Goal: Task Accomplishment & Management: Complete application form

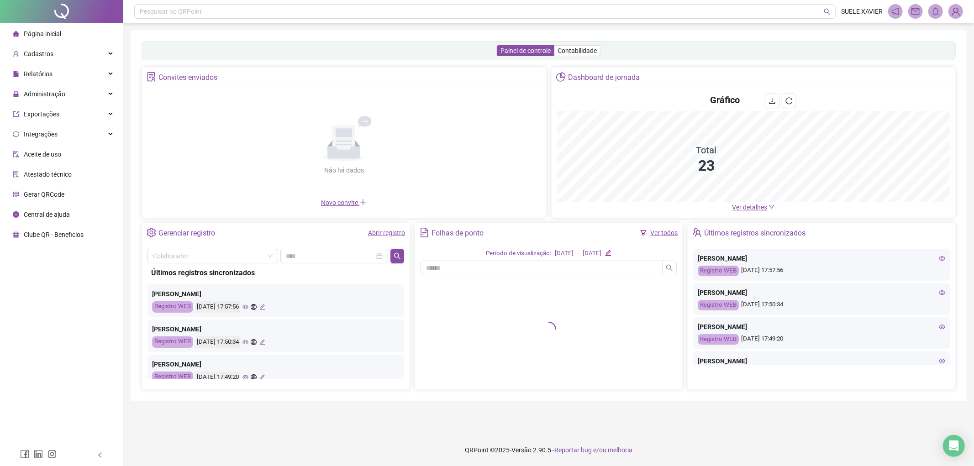
drag, startPoint x: 51, startPoint y: 98, endPoint x: 48, endPoint y: 103, distance: 6.3
click at [51, 98] on span "Administração" at bounding box center [45, 93] width 42 height 7
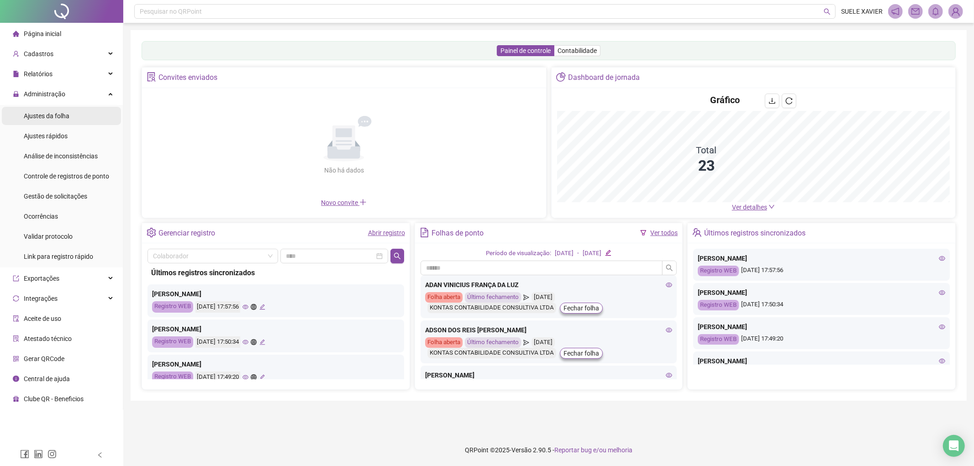
click at [43, 117] on span "Ajustes da folha" at bounding box center [47, 115] width 46 height 7
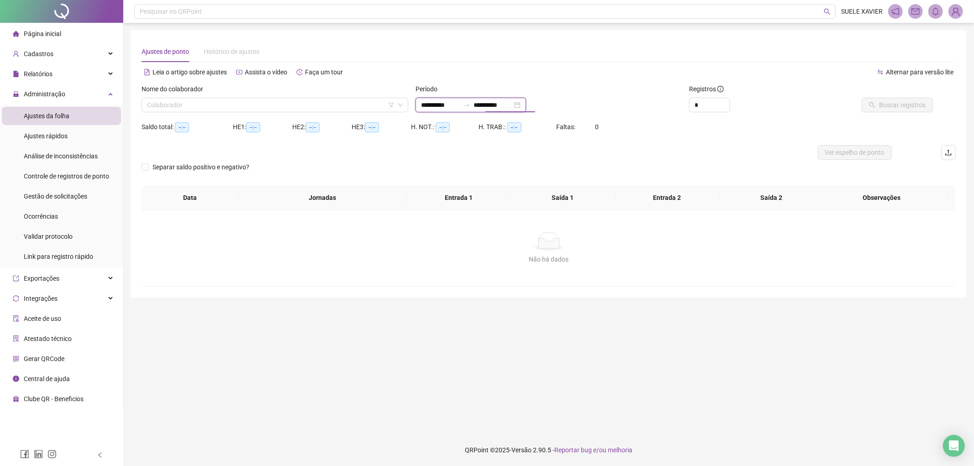
click at [496, 101] on input "**********" at bounding box center [493, 105] width 38 height 10
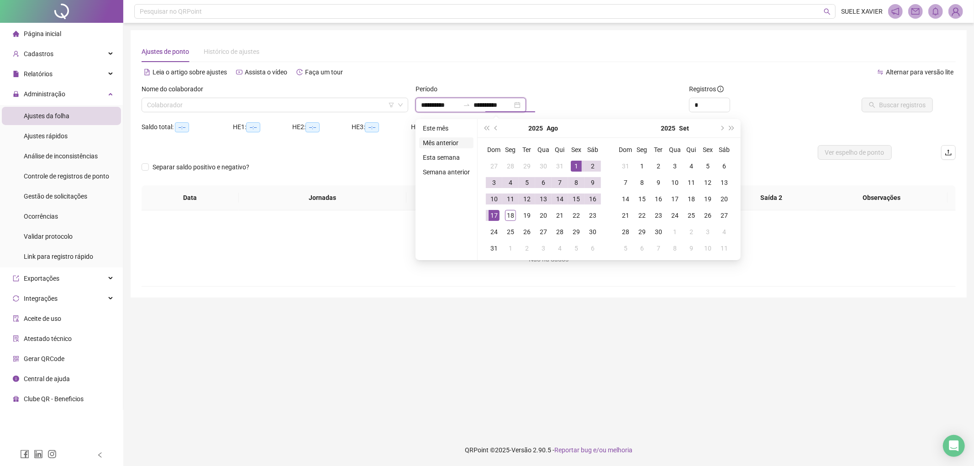
type input "**********"
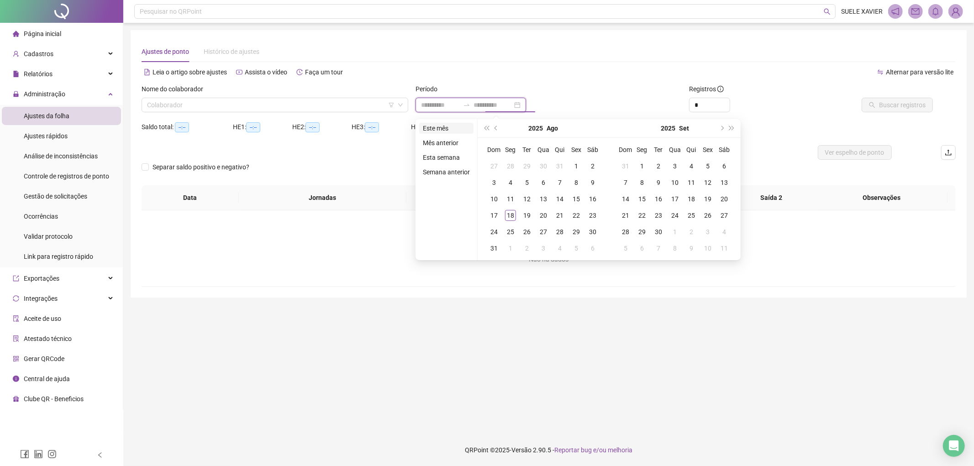
type input "**********"
click at [435, 128] on li "Este mês" at bounding box center [446, 128] width 54 height 11
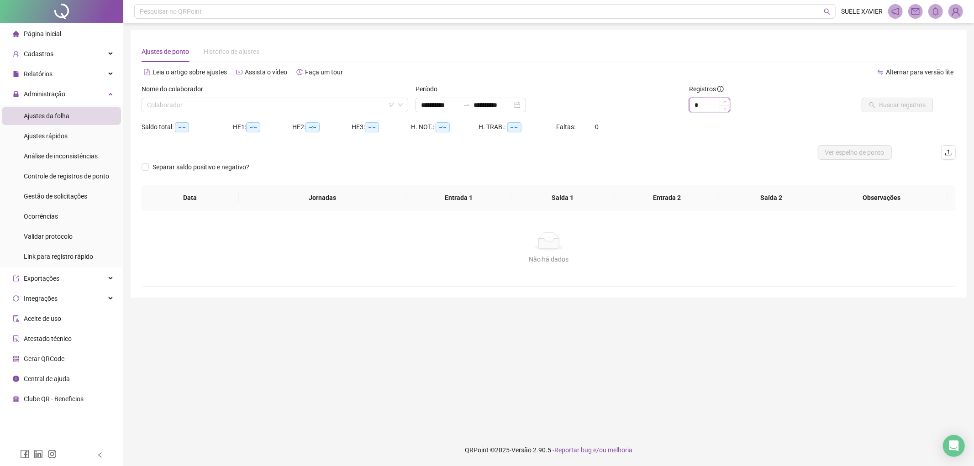
click at [723, 101] on div "*" at bounding box center [709, 105] width 41 height 15
click at [724, 104] on span "Decrease Value" at bounding box center [725, 108] width 10 height 8
type input "*"
click at [728, 100] on span "Increase Value" at bounding box center [725, 102] width 10 height 8
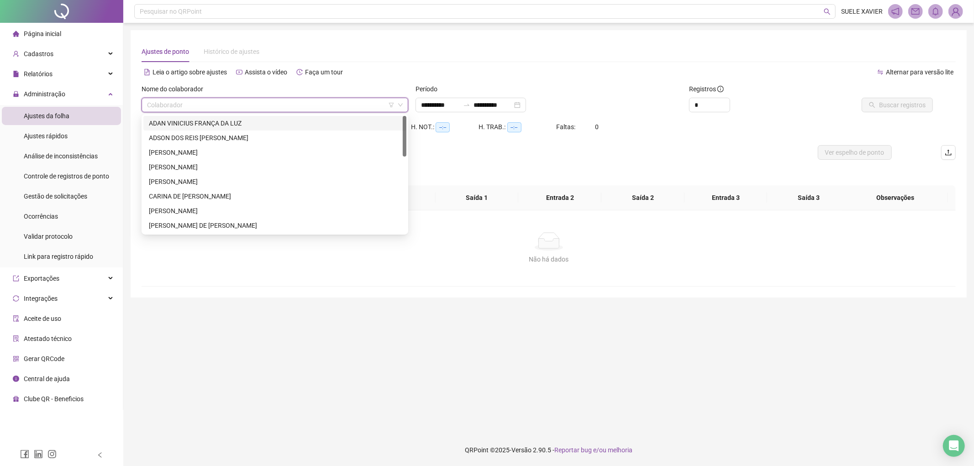
drag, startPoint x: 354, startPoint y: 106, endPoint x: 253, endPoint y: 125, distance: 103.2
click at [352, 105] on input "search" at bounding box center [271, 105] width 248 height 14
drag, startPoint x: 212, startPoint y: 123, endPoint x: 559, endPoint y: 122, distance: 347.2
click at [213, 122] on div "ADAN VINICIUS FRANÇA DA LUZ" at bounding box center [275, 123] width 252 height 10
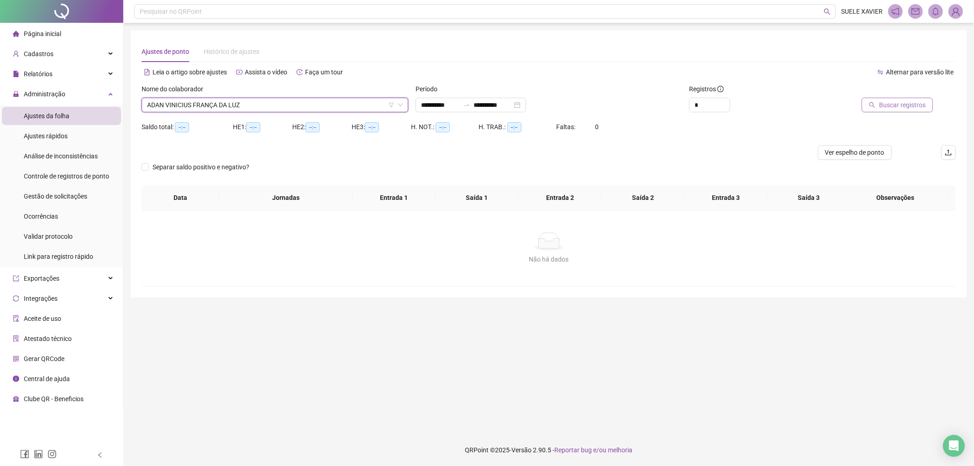
click at [905, 106] on span "Buscar registros" at bounding box center [902, 105] width 47 height 10
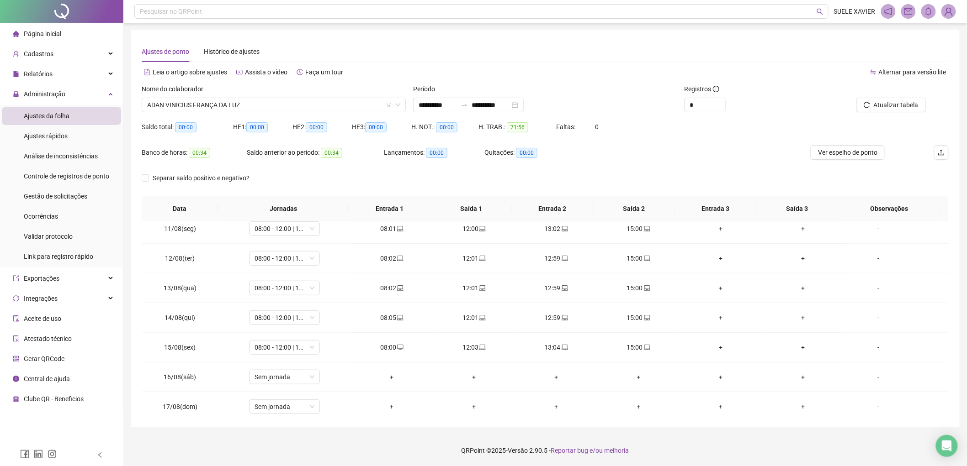
scroll to position [340, 0]
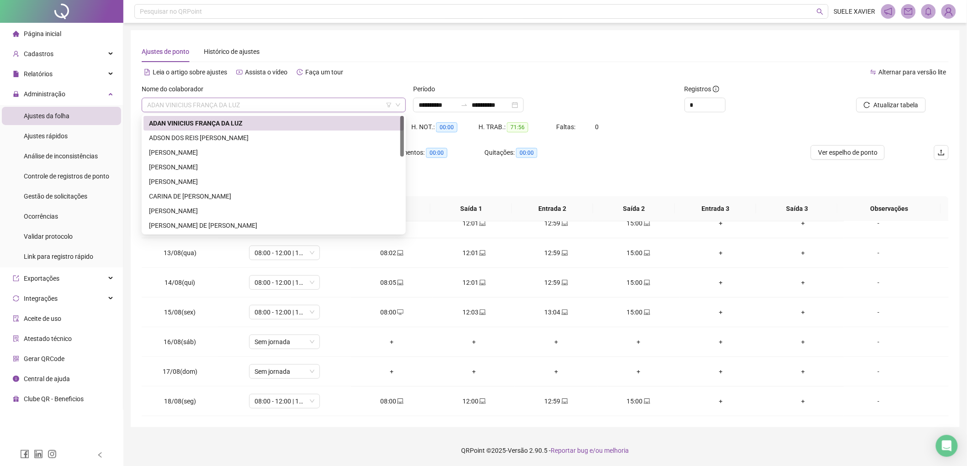
click at [261, 111] on span "ADAN VINICIUS FRANÇA DA LUZ" at bounding box center [273, 105] width 253 height 14
click at [201, 140] on div "ADSON DOS REIS [PERSON_NAME]" at bounding box center [273, 138] width 249 height 10
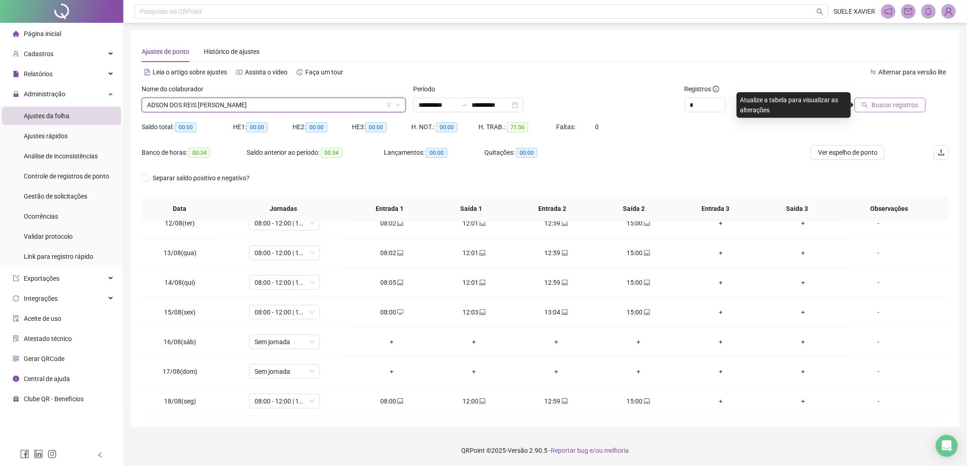
click at [892, 101] on span "Buscar registros" at bounding box center [895, 105] width 47 height 10
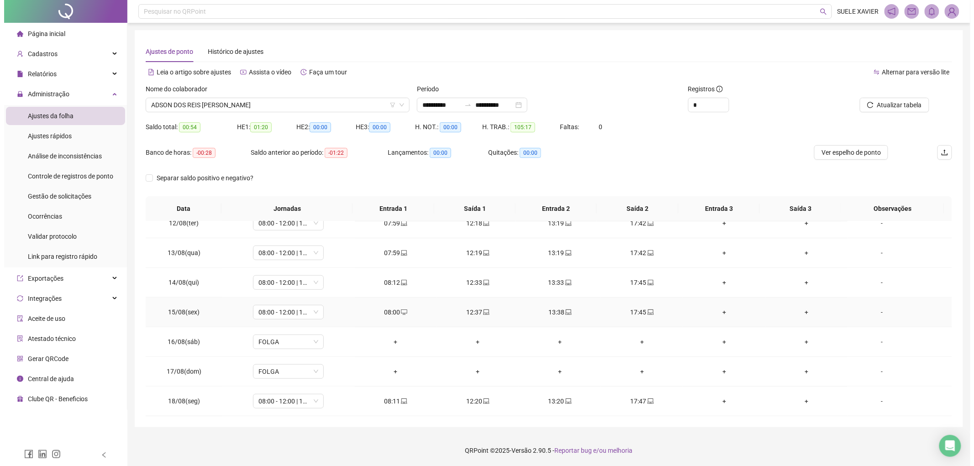
scroll to position [0, 0]
click at [300, 103] on span "ADSON DOS REIS [PERSON_NAME]" at bounding box center [273, 105] width 253 height 14
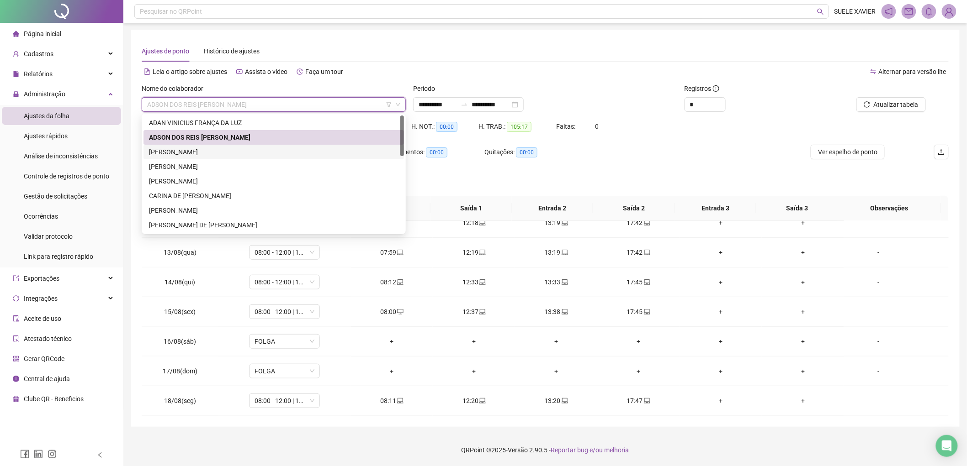
drag, startPoint x: 228, startPoint y: 150, endPoint x: 399, endPoint y: 151, distance: 170.8
click at [230, 151] on div "[PERSON_NAME]" at bounding box center [273, 152] width 249 height 10
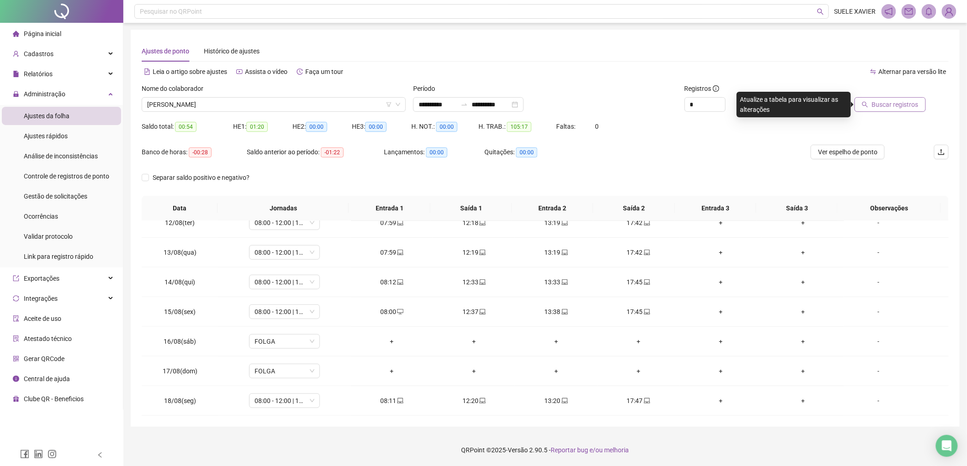
click at [888, 98] on button "Buscar registros" at bounding box center [889, 104] width 71 height 15
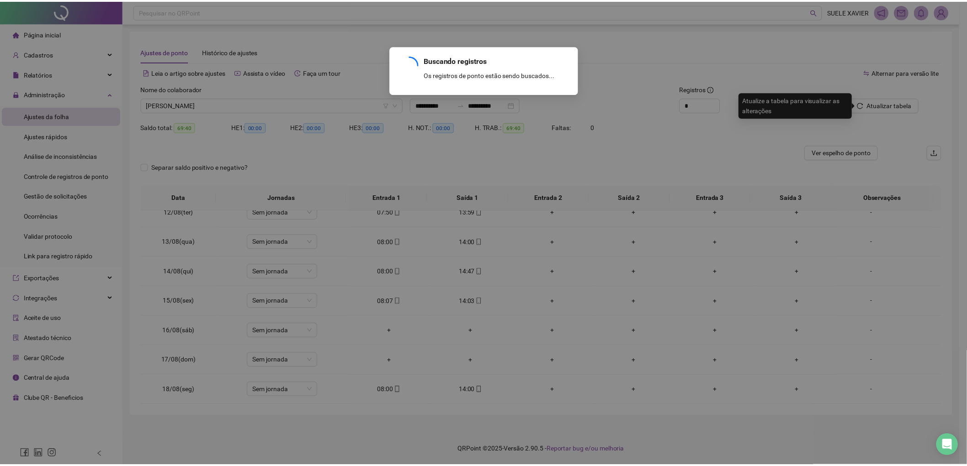
scroll to position [0, 0]
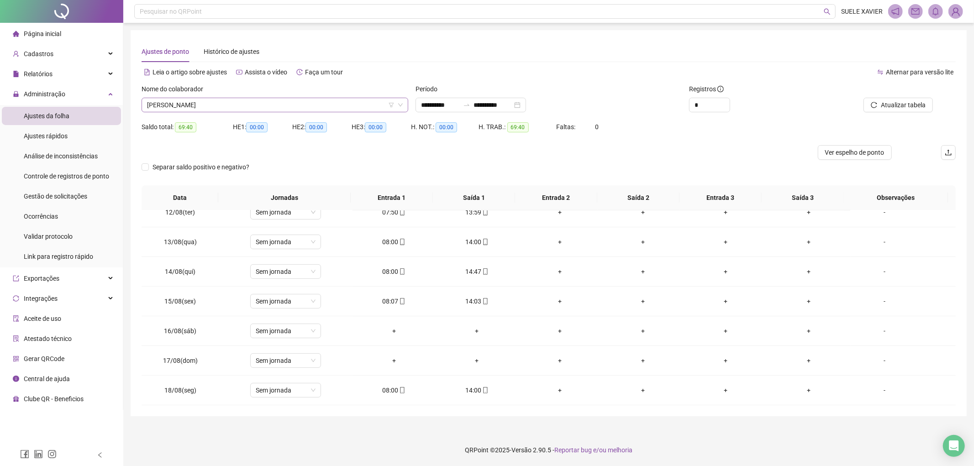
click at [298, 107] on span "[PERSON_NAME]" at bounding box center [275, 105] width 256 height 14
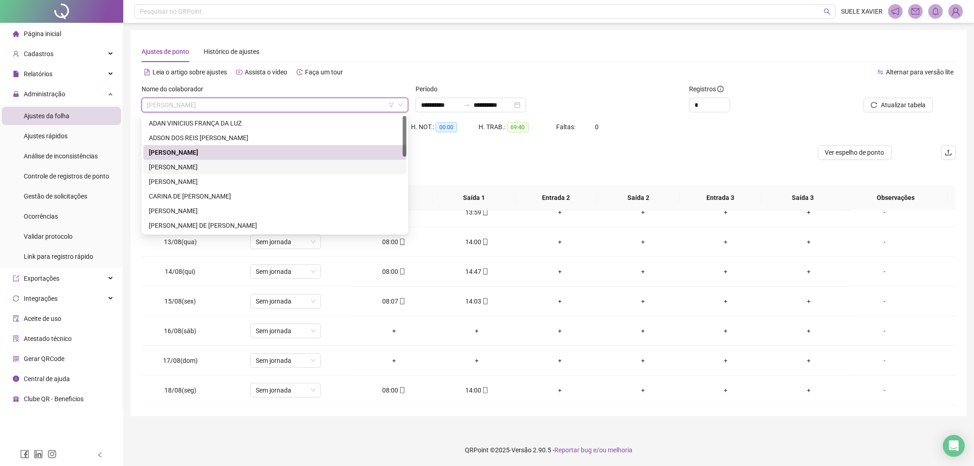
click at [243, 165] on div "[PERSON_NAME]" at bounding box center [275, 167] width 252 height 10
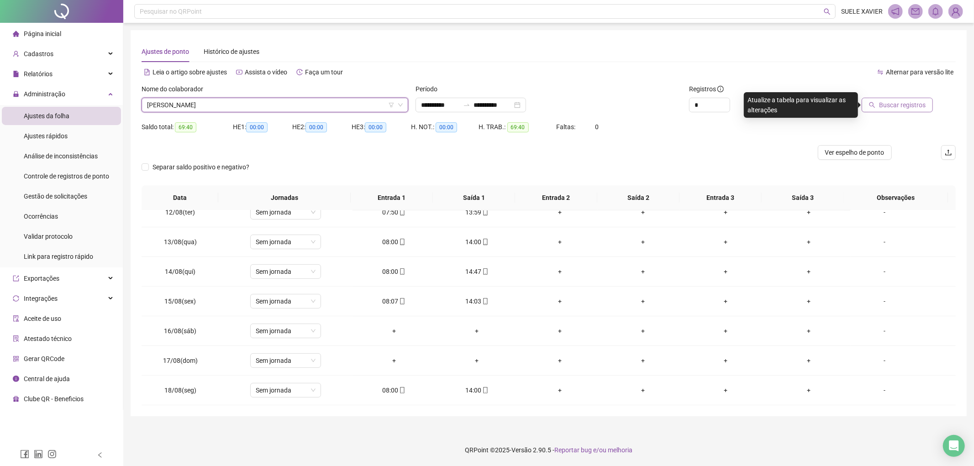
click at [897, 104] on span "Buscar registros" at bounding box center [902, 105] width 47 height 10
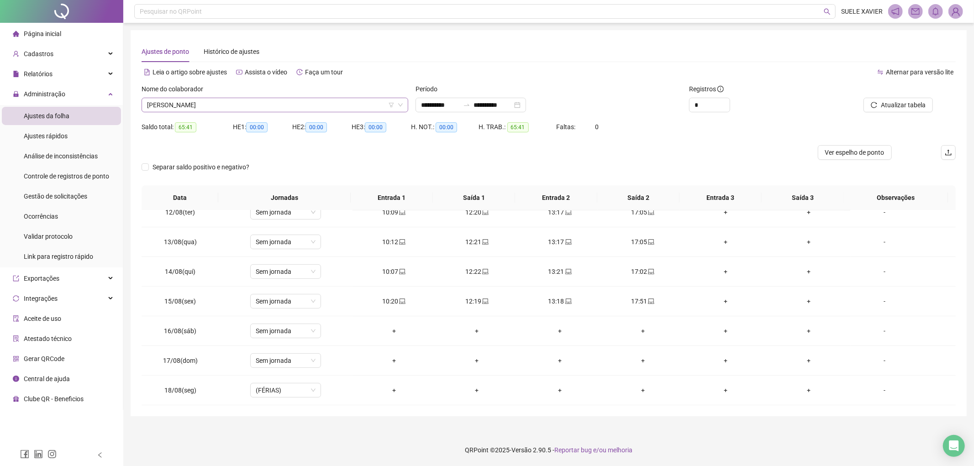
click at [239, 103] on span "[PERSON_NAME]" at bounding box center [275, 105] width 256 height 14
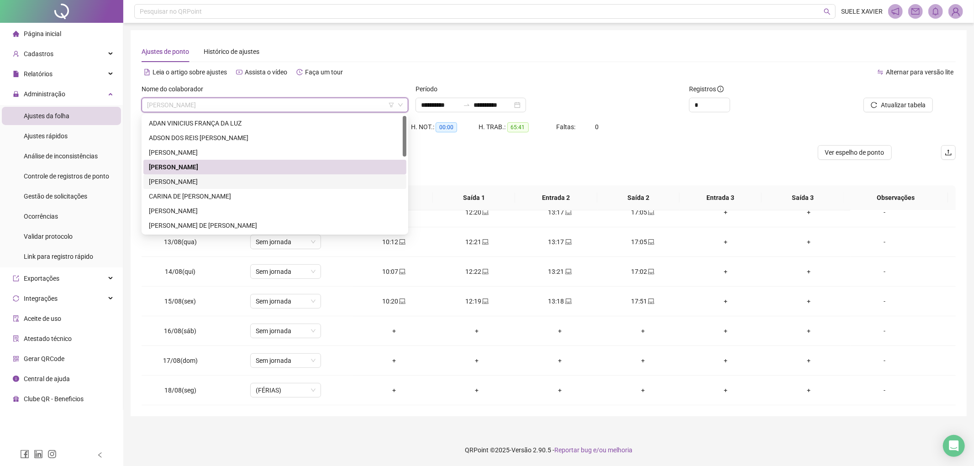
click at [206, 182] on div "[PERSON_NAME]" at bounding box center [275, 182] width 252 height 10
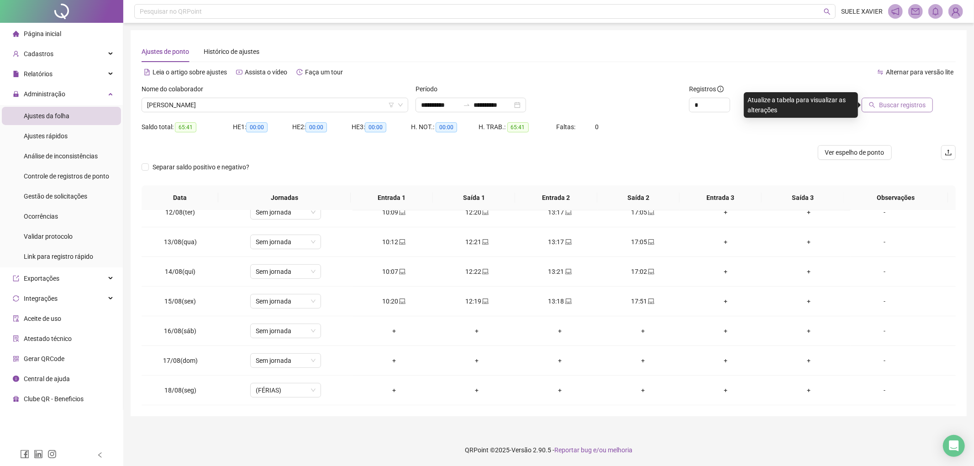
click at [896, 99] on button "Buscar registros" at bounding box center [897, 105] width 71 height 15
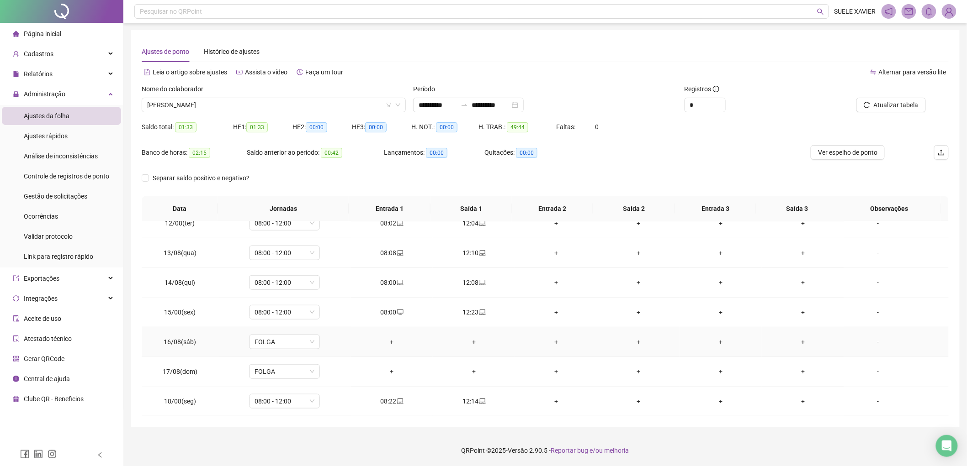
scroll to position [0, 0]
click at [297, 98] on span "[PERSON_NAME]" at bounding box center [273, 105] width 253 height 14
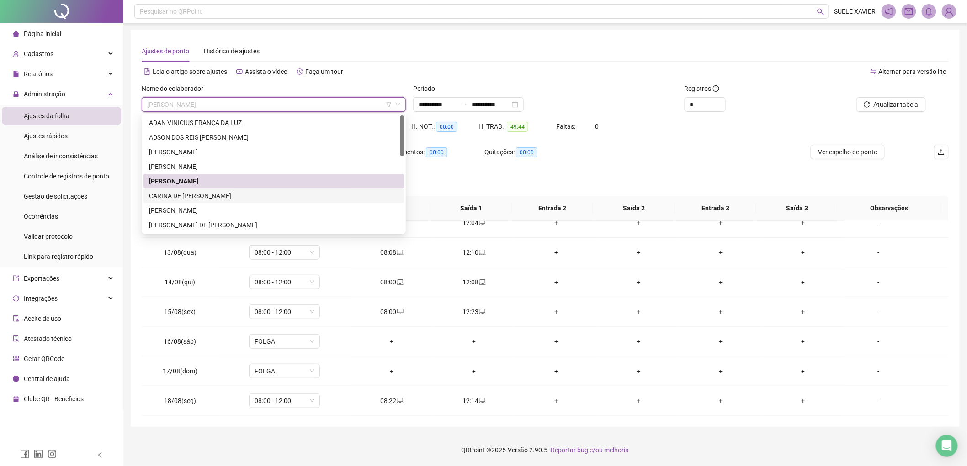
click at [202, 198] on div "CARINA DE [PERSON_NAME]" at bounding box center [273, 196] width 249 height 10
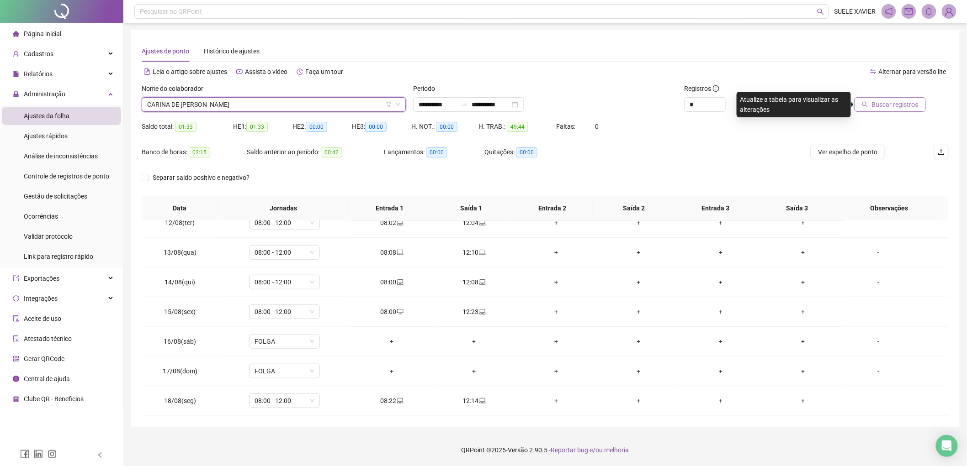
click at [894, 103] on span "Buscar registros" at bounding box center [895, 105] width 47 height 10
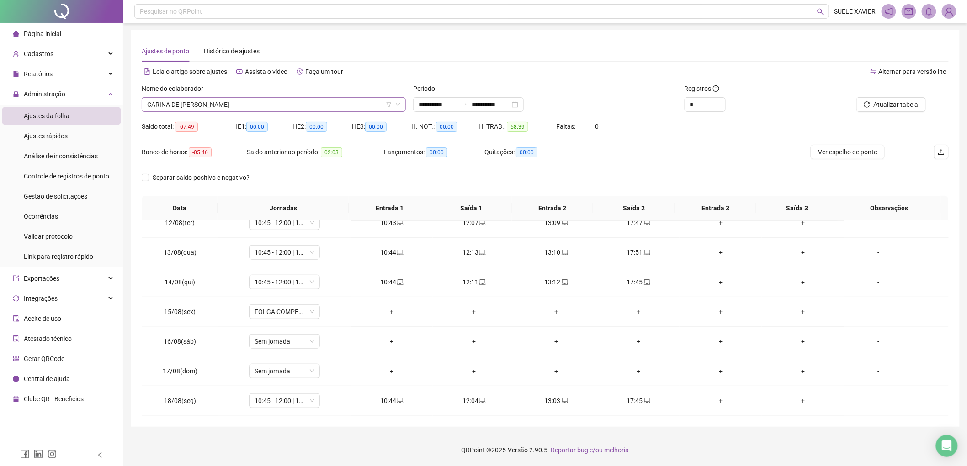
click at [218, 106] on span "CARINA DE [PERSON_NAME]" at bounding box center [273, 105] width 253 height 14
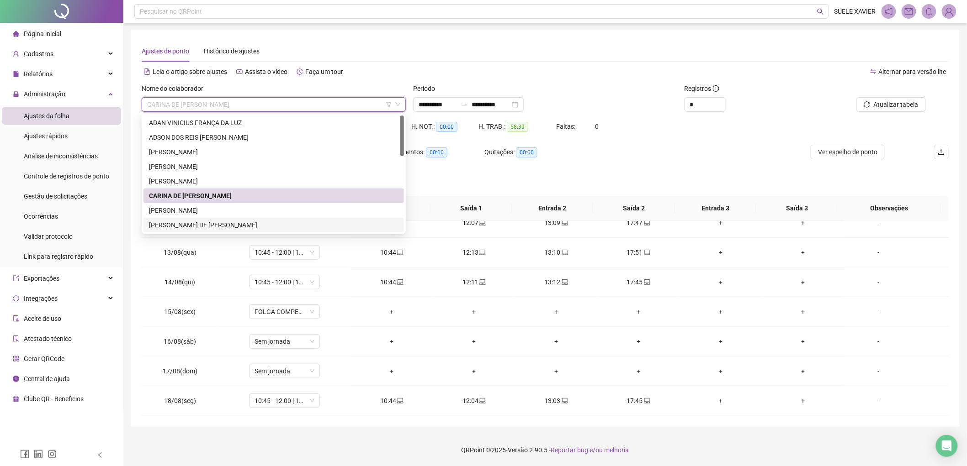
click at [190, 224] on div "[PERSON_NAME] DE [PERSON_NAME]" at bounding box center [273, 225] width 249 height 10
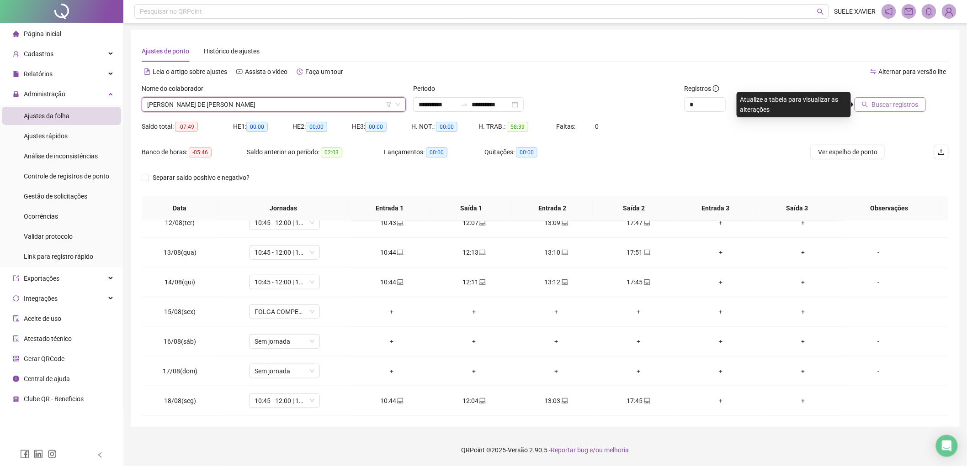
click at [912, 105] on span "Buscar registros" at bounding box center [895, 105] width 47 height 10
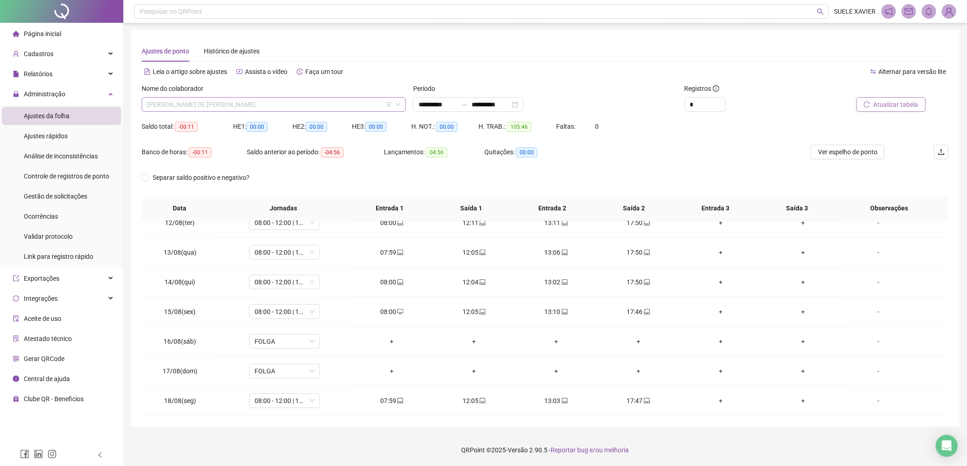
click at [307, 99] on span "[PERSON_NAME] DE [PERSON_NAME]" at bounding box center [273, 105] width 253 height 14
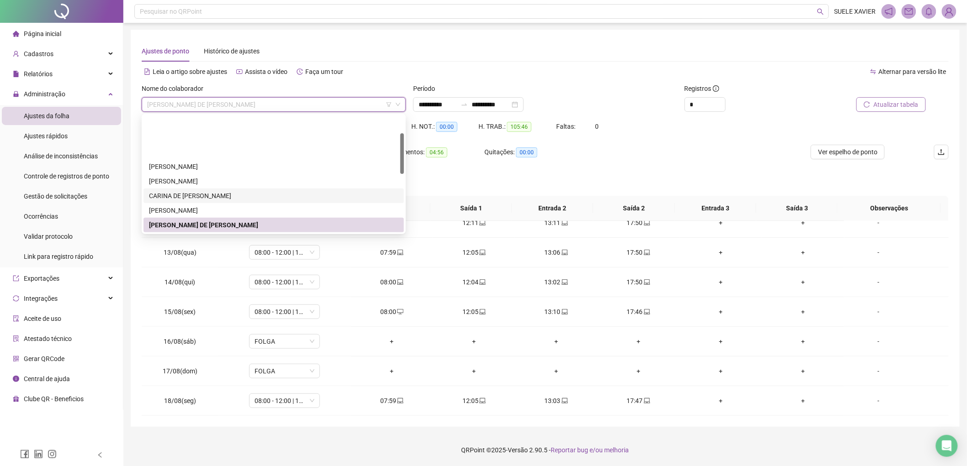
scroll to position [51, 0]
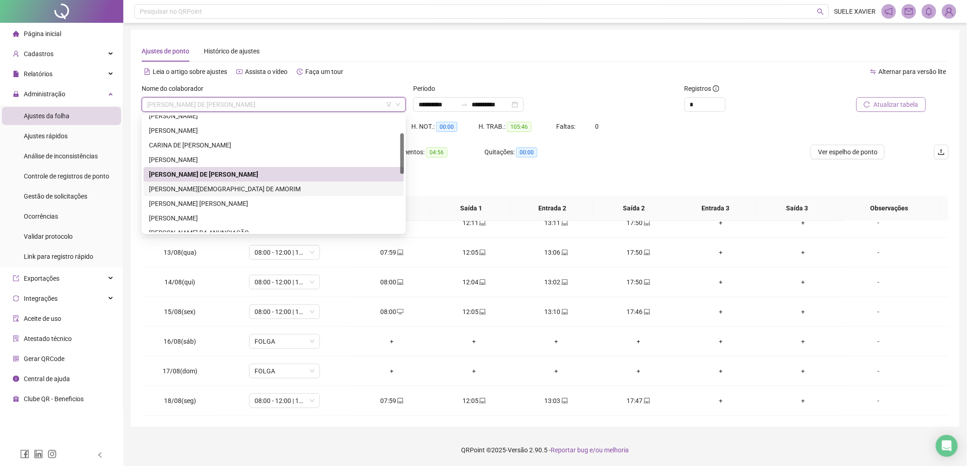
click at [252, 190] on div "[PERSON_NAME][DEMOGRAPHIC_DATA] DE AMORIM" at bounding box center [273, 189] width 249 height 10
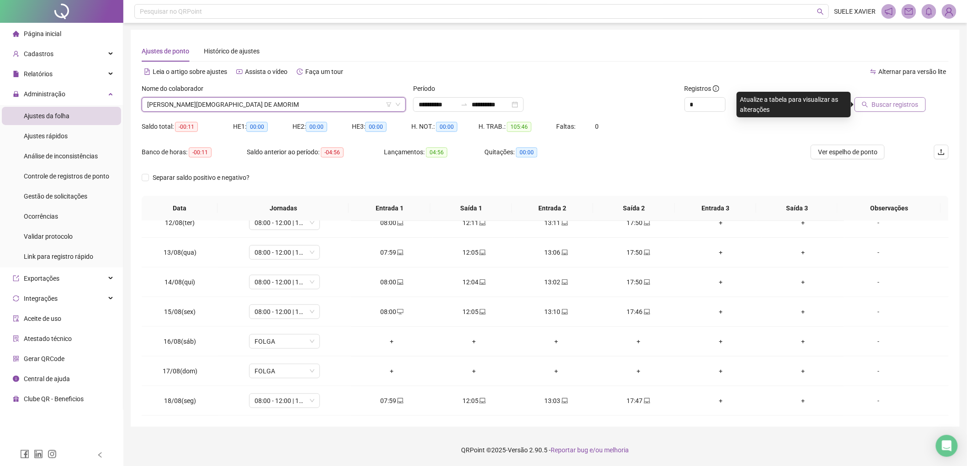
click at [874, 103] on span "Buscar registros" at bounding box center [895, 105] width 47 height 10
click at [302, 95] on div "Nome do colaborador" at bounding box center [274, 91] width 264 height 14
click at [279, 104] on span "[PERSON_NAME][DEMOGRAPHIC_DATA] DE AMORIM" at bounding box center [273, 105] width 253 height 14
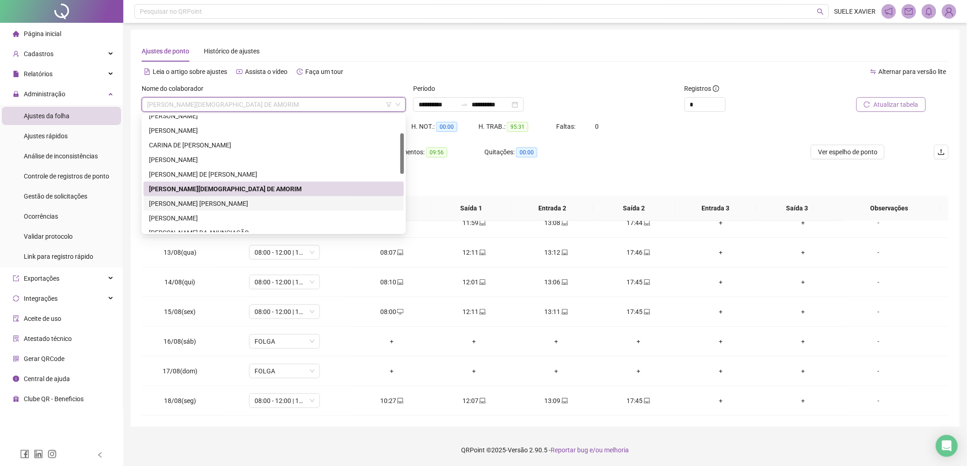
click at [212, 201] on div "[PERSON_NAME] [PERSON_NAME]" at bounding box center [273, 204] width 249 height 10
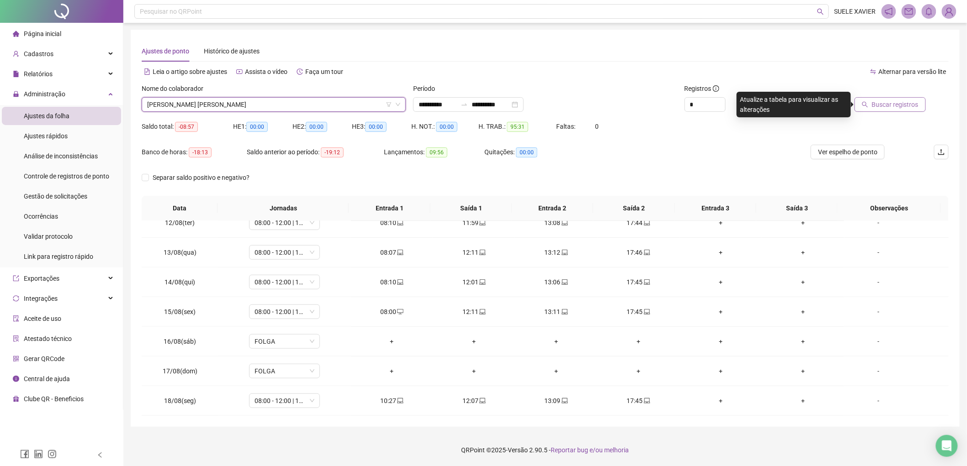
click at [887, 103] on span "Buscar registros" at bounding box center [895, 105] width 47 height 10
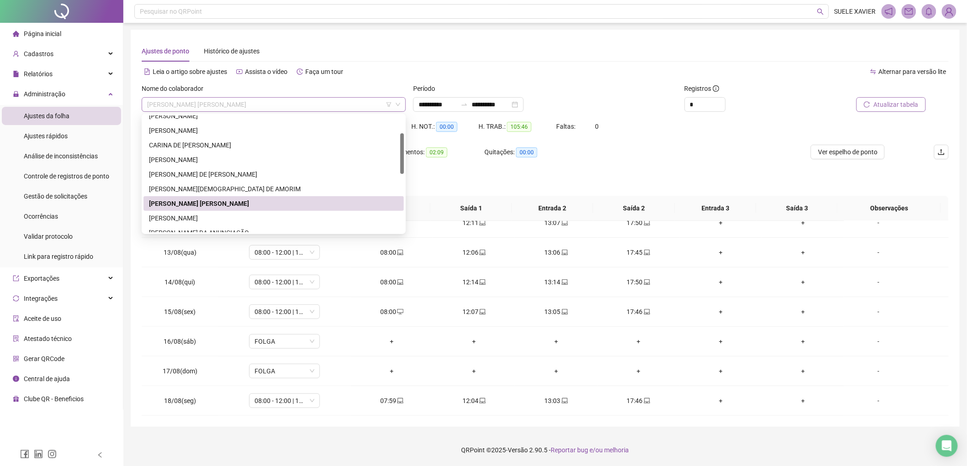
click at [313, 103] on span "[PERSON_NAME] [PERSON_NAME]" at bounding box center [273, 105] width 253 height 14
click at [207, 220] on div "[PERSON_NAME]" at bounding box center [273, 218] width 249 height 10
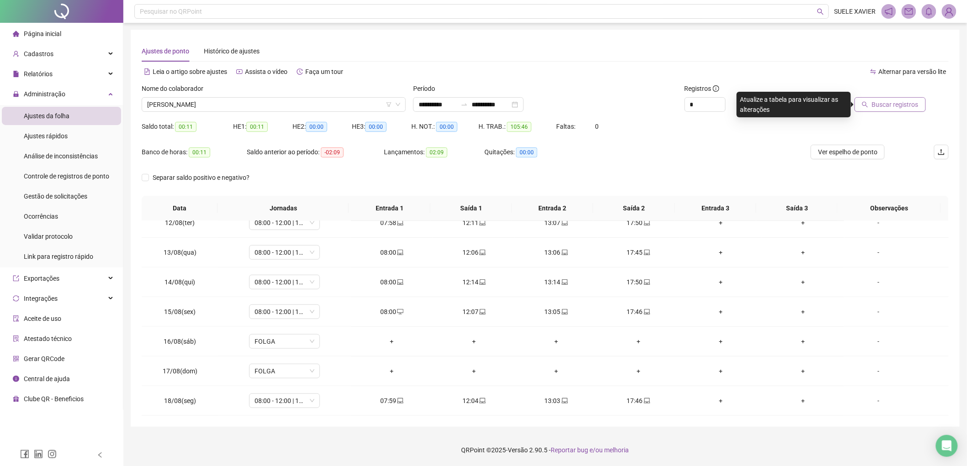
click at [902, 106] on span "Buscar registros" at bounding box center [895, 105] width 47 height 10
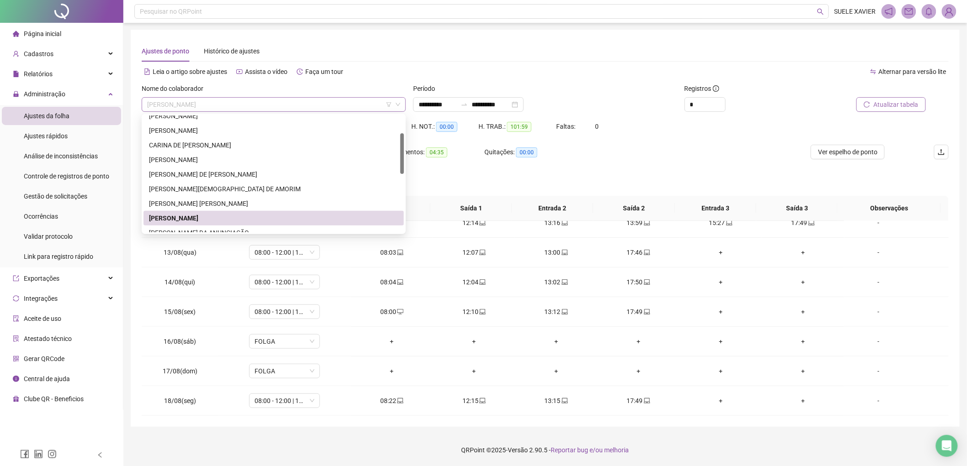
click at [282, 98] on span "[PERSON_NAME]" at bounding box center [273, 105] width 253 height 14
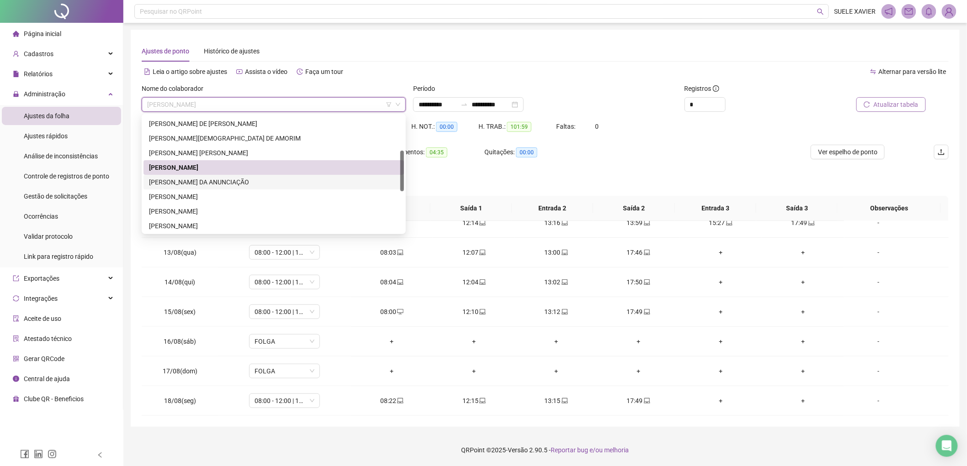
click at [248, 184] on div "[PERSON_NAME] DA ANUNCIAÇÃO" at bounding box center [273, 182] width 249 height 10
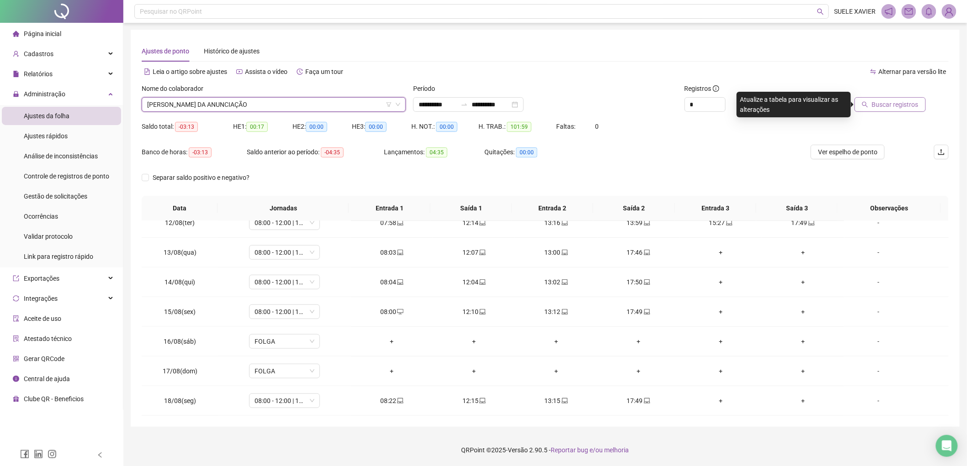
click at [906, 103] on span "Buscar registros" at bounding box center [895, 105] width 47 height 10
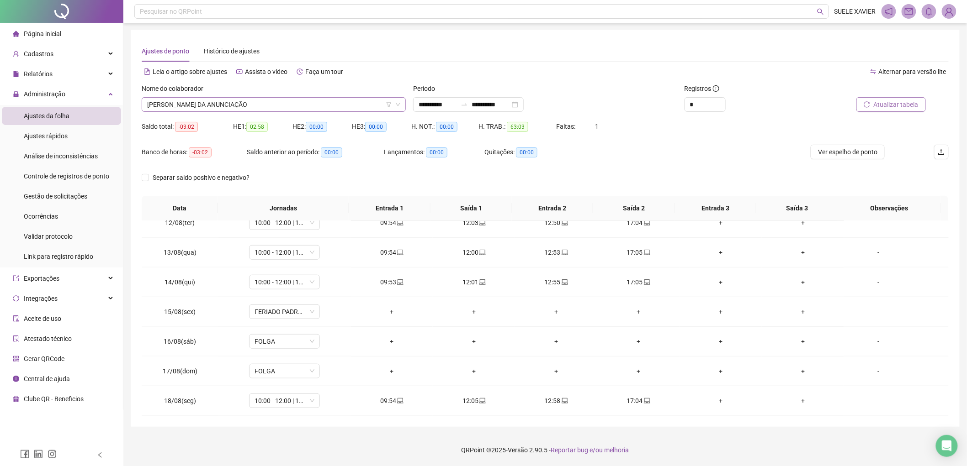
click at [328, 106] on span "[PERSON_NAME] DA ANUNCIAÇÃO" at bounding box center [273, 105] width 253 height 14
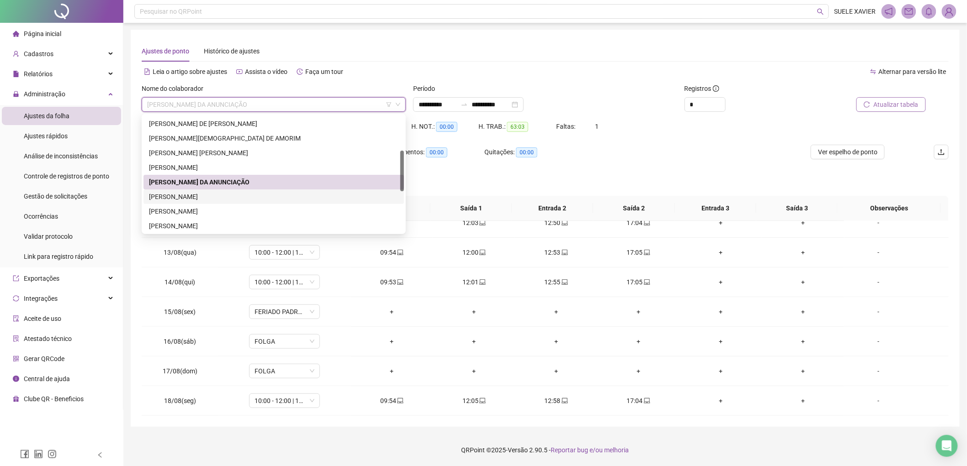
drag, startPoint x: 217, startPoint y: 196, endPoint x: 230, endPoint y: 194, distance: 12.9
click at [217, 196] on div "[PERSON_NAME]" at bounding box center [273, 197] width 249 height 10
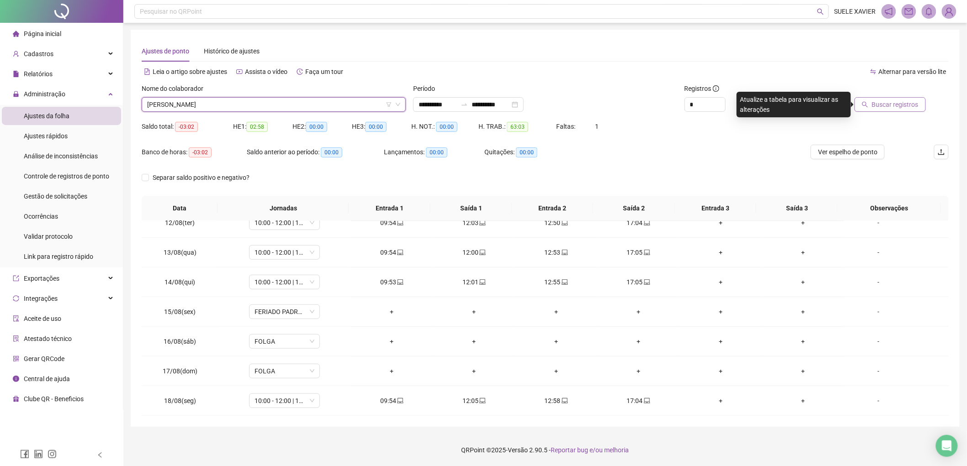
click at [904, 109] on span "Buscar registros" at bounding box center [895, 105] width 47 height 10
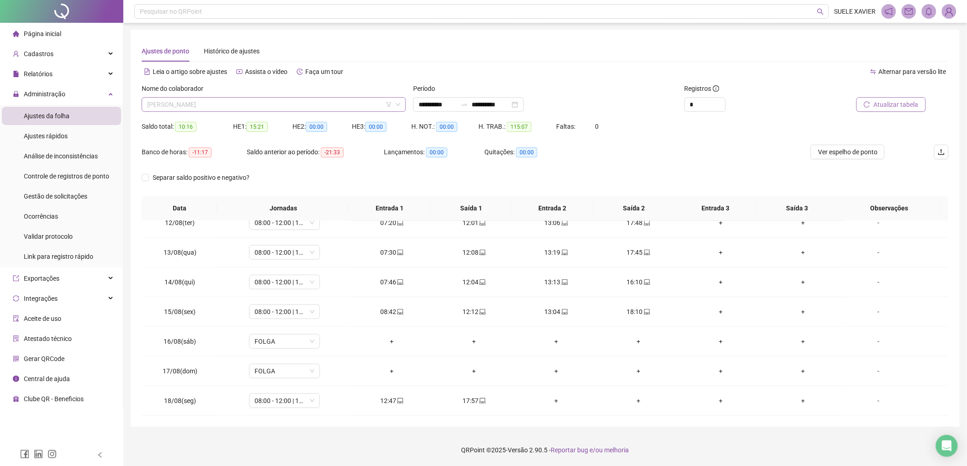
click at [320, 102] on span "[PERSON_NAME]" at bounding box center [273, 105] width 253 height 14
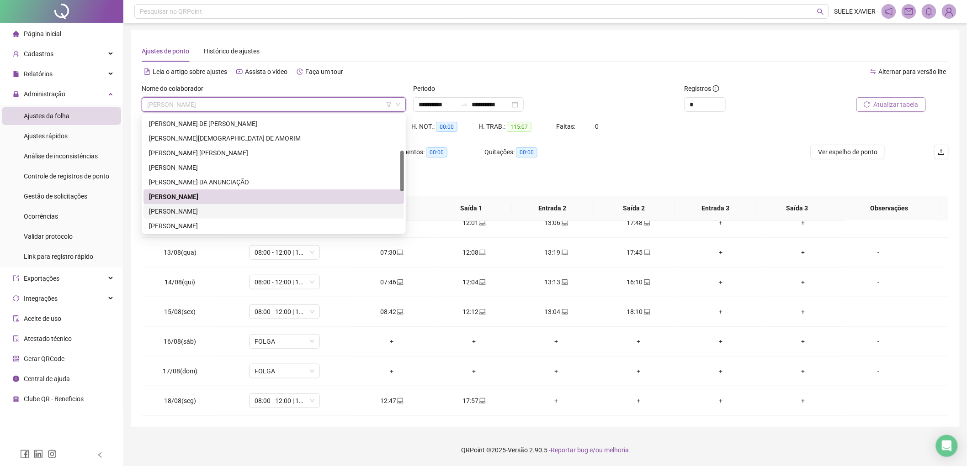
click at [235, 211] on div "[PERSON_NAME]" at bounding box center [273, 211] width 249 height 10
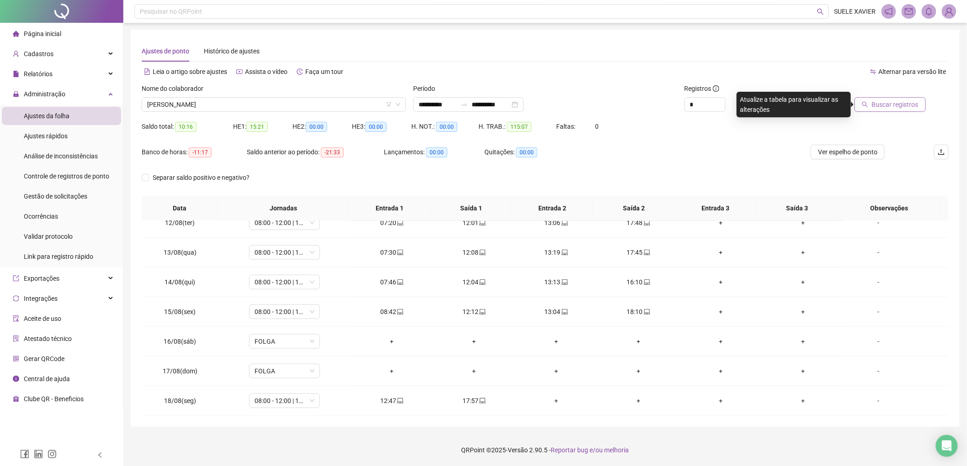
click at [888, 103] on span "Buscar registros" at bounding box center [895, 105] width 47 height 10
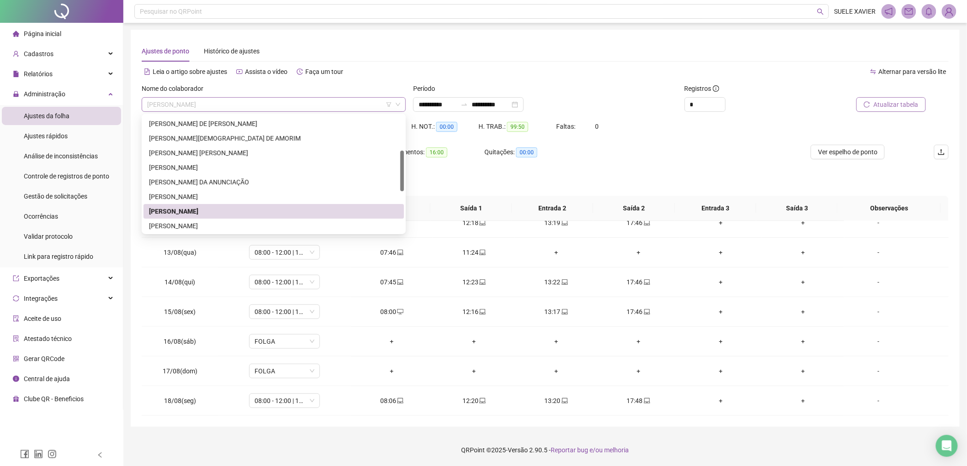
click at [332, 101] on span "[PERSON_NAME]" at bounding box center [273, 105] width 253 height 14
click at [204, 224] on div "[PERSON_NAME]" at bounding box center [273, 226] width 249 height 10
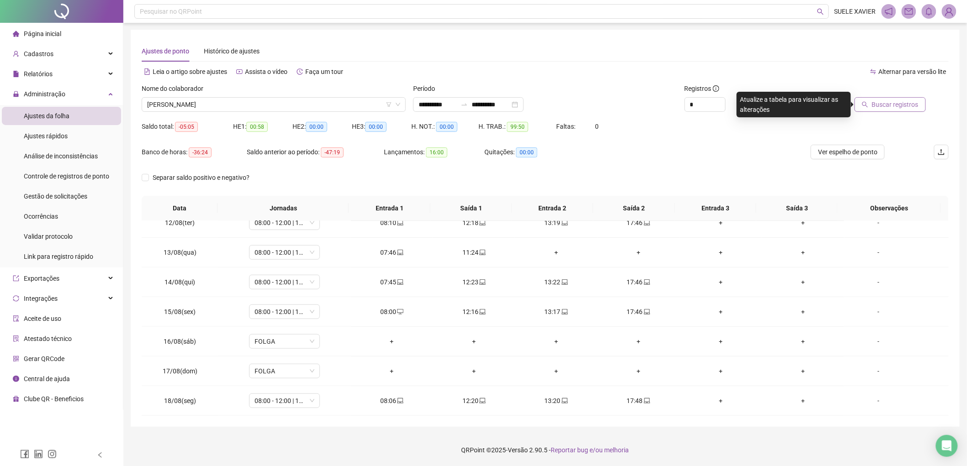
click at [916, 102] on span "Buscar registros" at bounding box center [895, 105] width 47 height 10
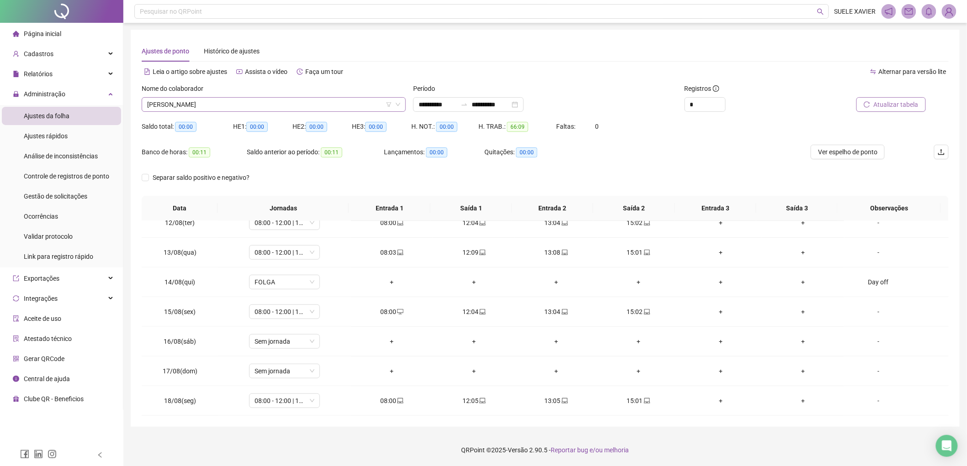
click at [289, 100] on span "[PERSON_NAME]" at bounding box center [273, 105] width 253 height 14
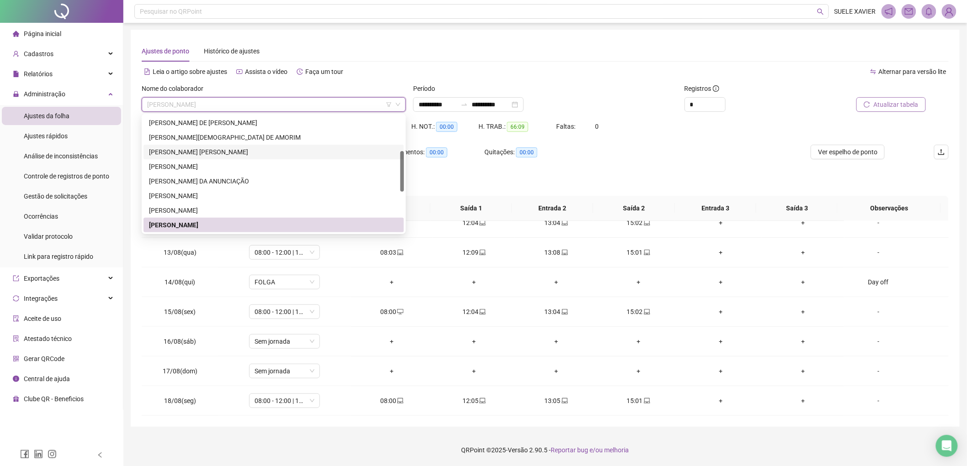
scroll to position [204, 0]
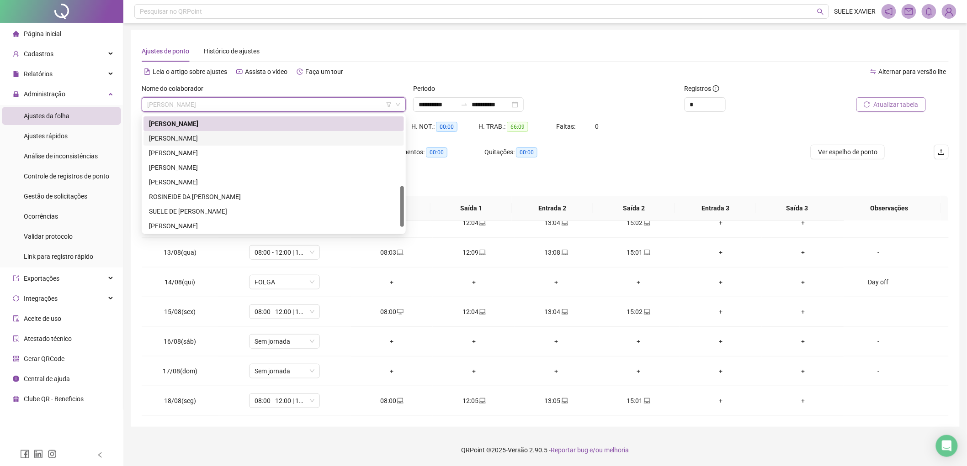
click at [230, 135] on div "[PERSON_NAME]" at bounding box center [273, 138] width 249 height 10
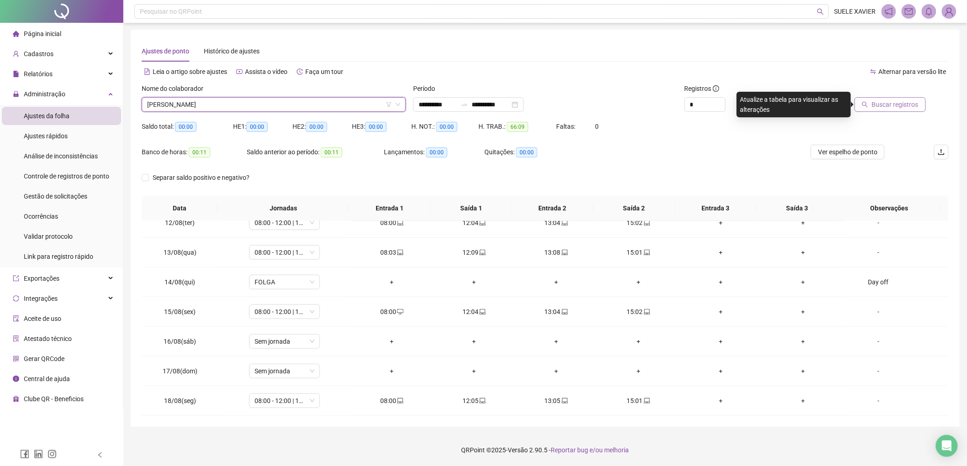
click at [879, 100] on span "Buscar registros" at bounding box center [895, 105] width 47 height 10
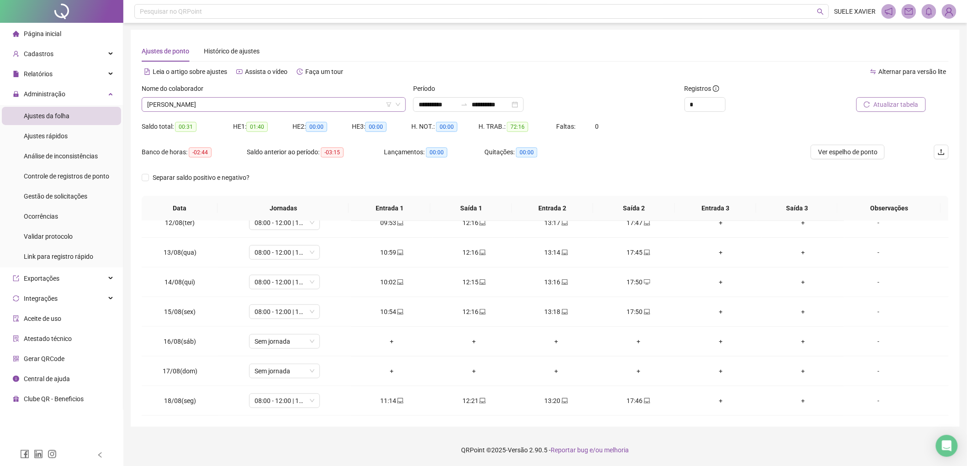
click at [249, 103] on span "[PERSON_NAME]" at bounding box center [273, 105] width 253 height 14
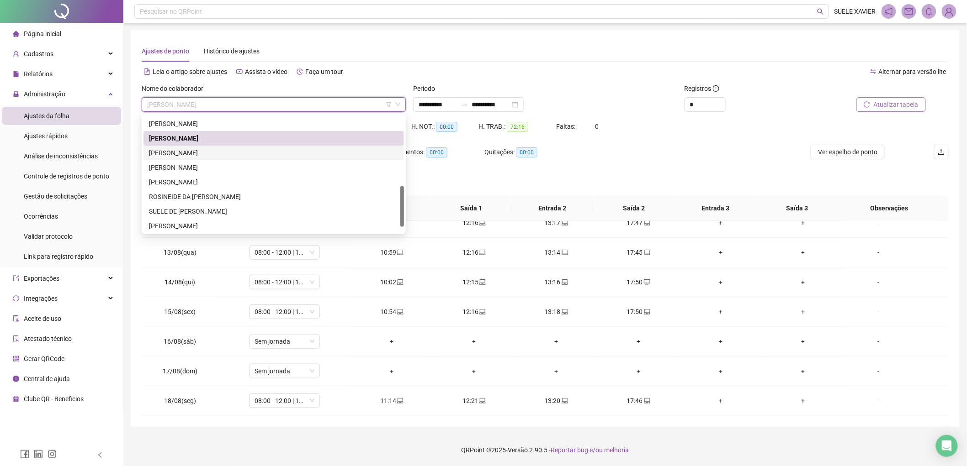
click at [244, 148] on div "[PERSON_NAME]" at bounding box center [273, 153] width 249 height 10
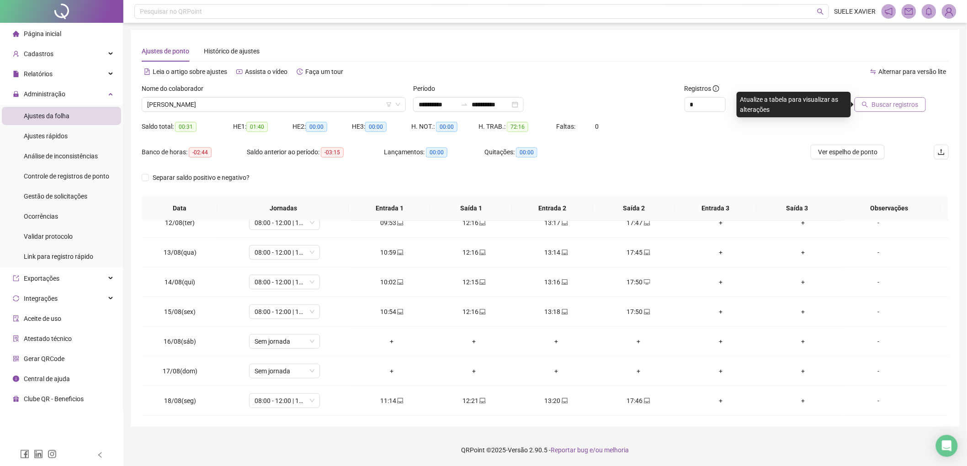
click at [879, 103] on span "Buscar registros" at bounding box center [895, 105] width 47 height 10
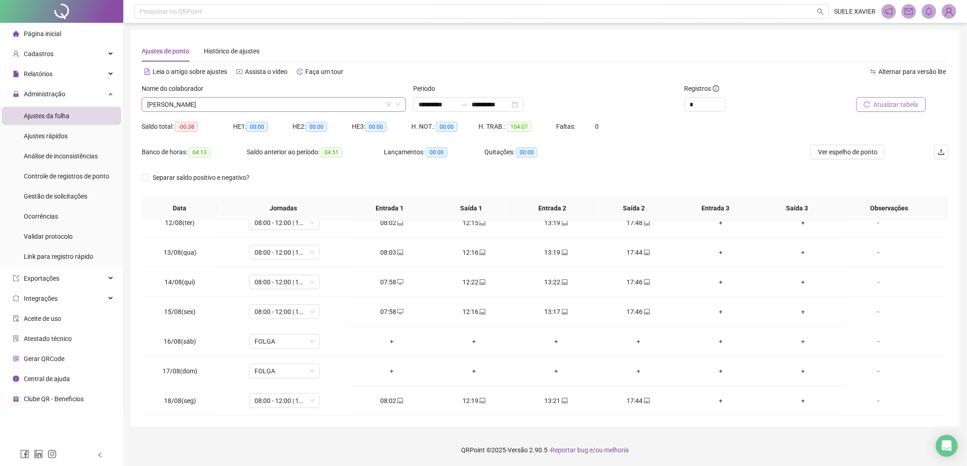
click at [321, 103] on span "[PERSON_NAME]" at bounding box center [273, 105] width 253 height 14
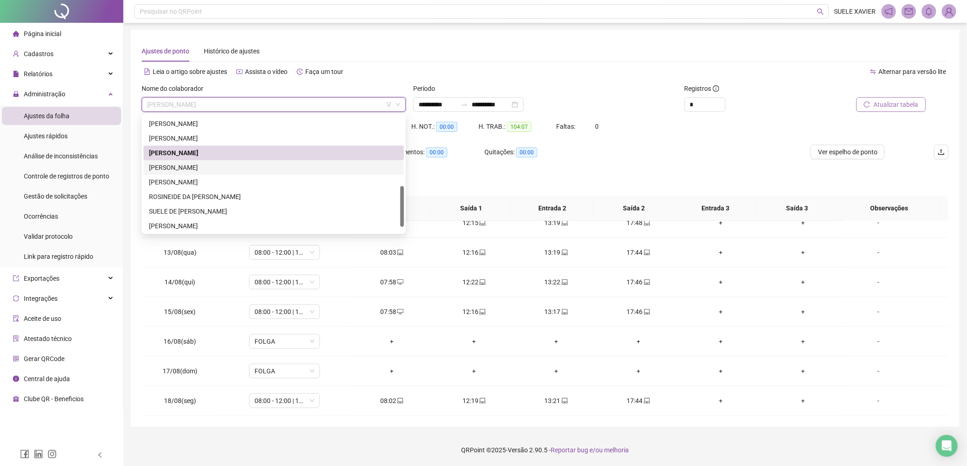
click at [266, 163] on div "[PERSON_NAME]" at bounding box center [273, 168] width 249 height 10
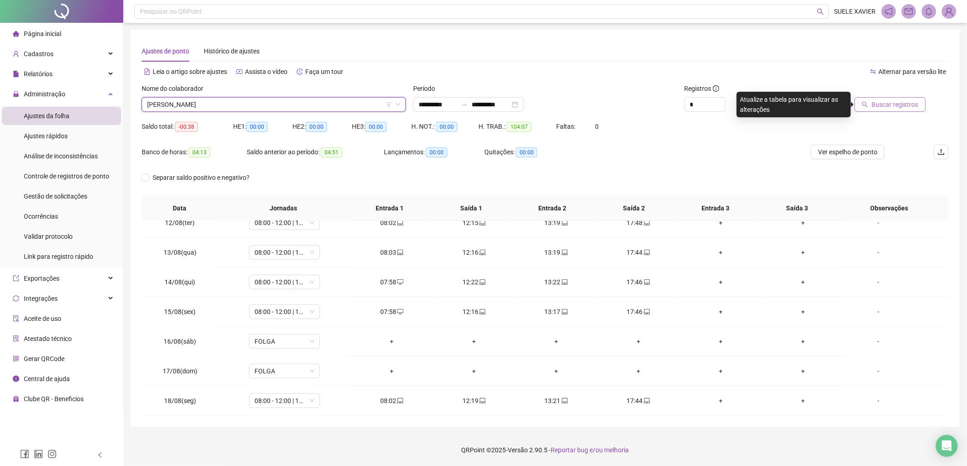
click at [884, 105] on span "Buscar registros" at bounding box center [895, 105] width 47 height 10
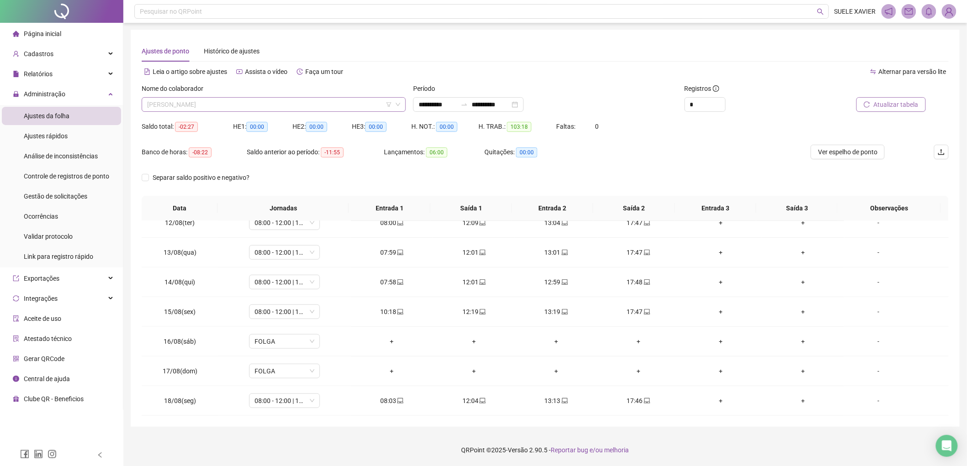
click at [256, 103] on span "[PERSON_NAME]" at bounding box center [273, 105] width 253 height 14
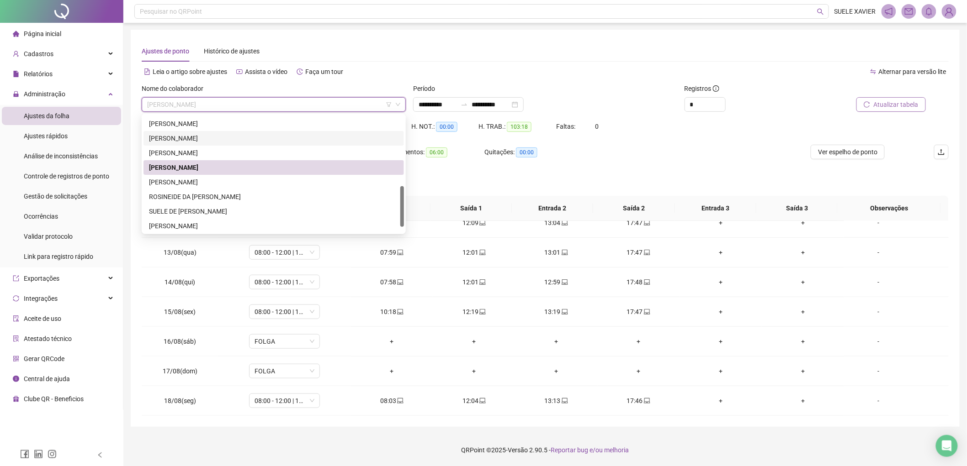
click at [196, 133] on div "[PERSON_NAME]" at bounding box center [273, 138] width 249 height 10
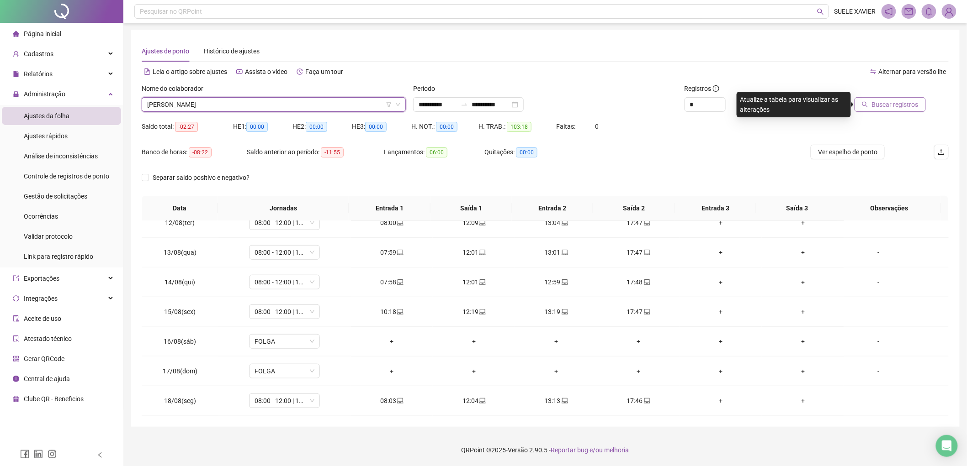
click at [891, 103] on span "Buscar registros" at bounding box center [895, 105] width 47 height 10
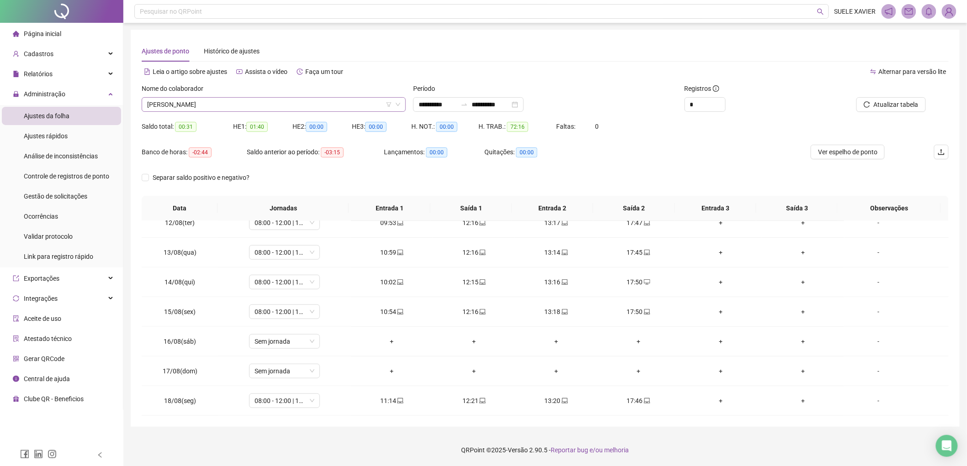
click at [258, 104] on span "[PERSON_NAME]" at bounding box center [273, 105] width 253 height 14
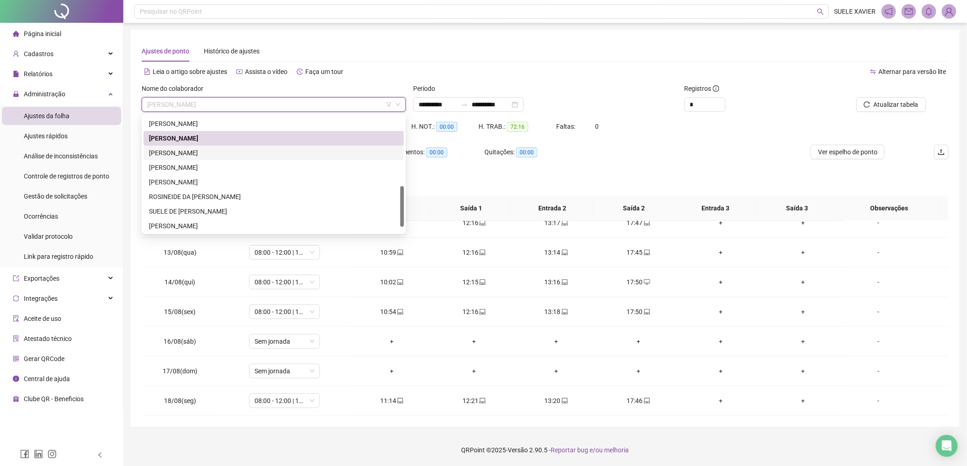
click at [218, 148] on div "[PERSON_NAME]" at bounding box center [273, 153] width 249 height 10
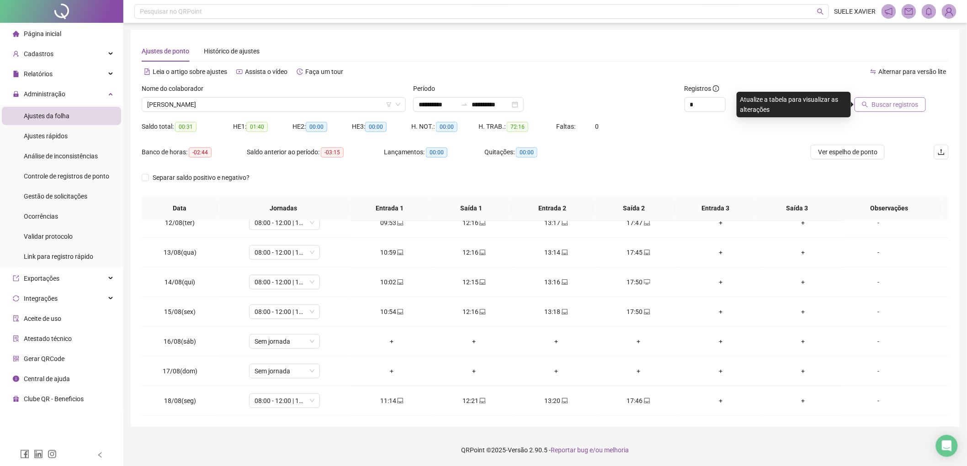
click at [903, 108] on span "Buscar registros" at bounding box center [895, 105] width 47 height 10
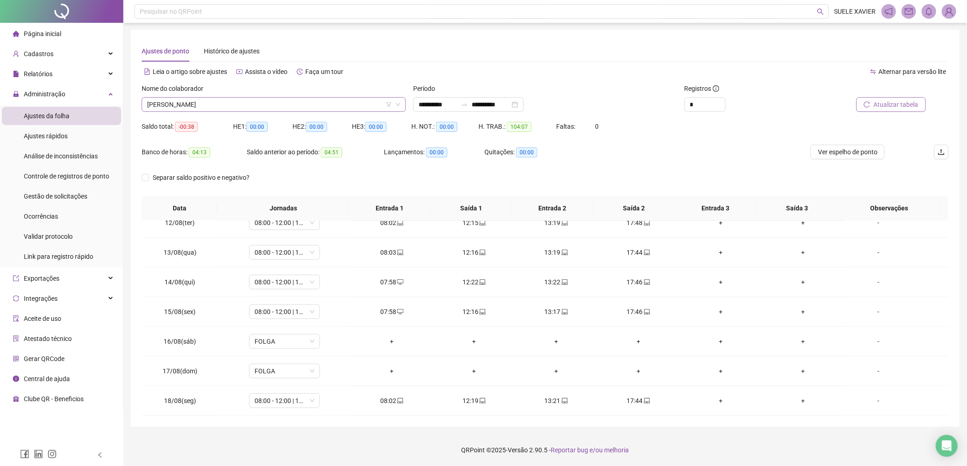
click at [254, 103] on span "[PERSON_NAME]" at bounding box center [273, 105] width 253 height 14
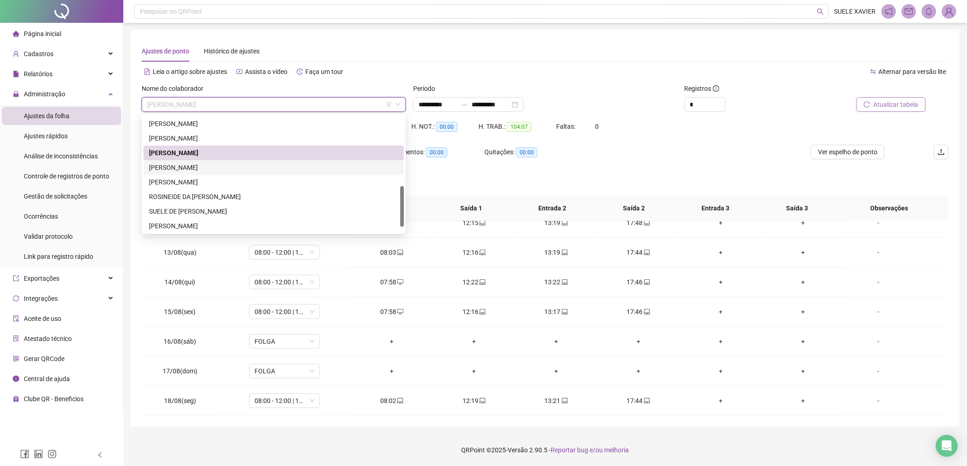
click at [206, 168] on div "[PERSON_NAME]" at bounding box center [273, 168] width 249 height 10
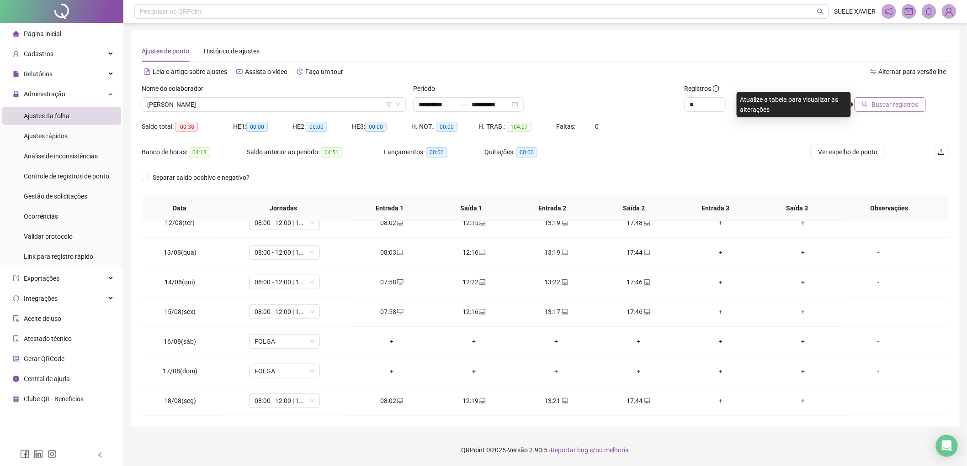
click at [900, 104] on span "Buscar registros" at bounding box center [895, 105] width 47 height 10
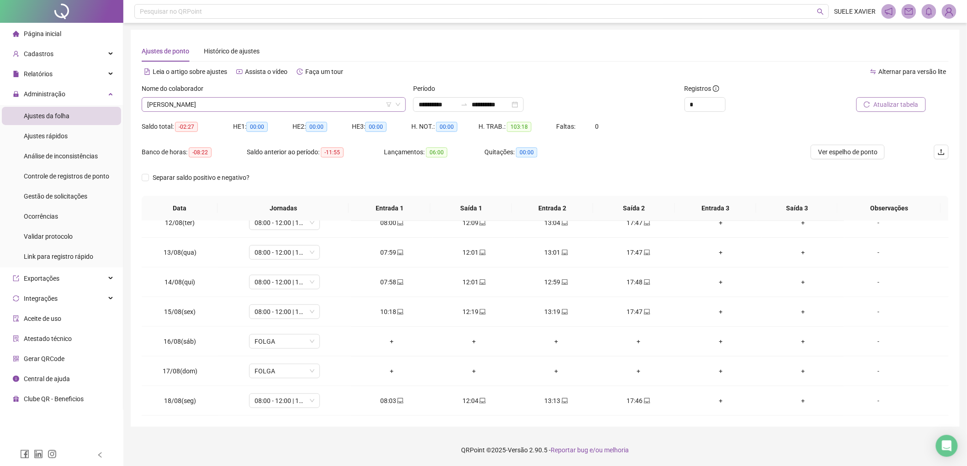
click at [241, 103] on span "[PERSON_NAME]" at bounding box center [273, 105] width 253 height 14
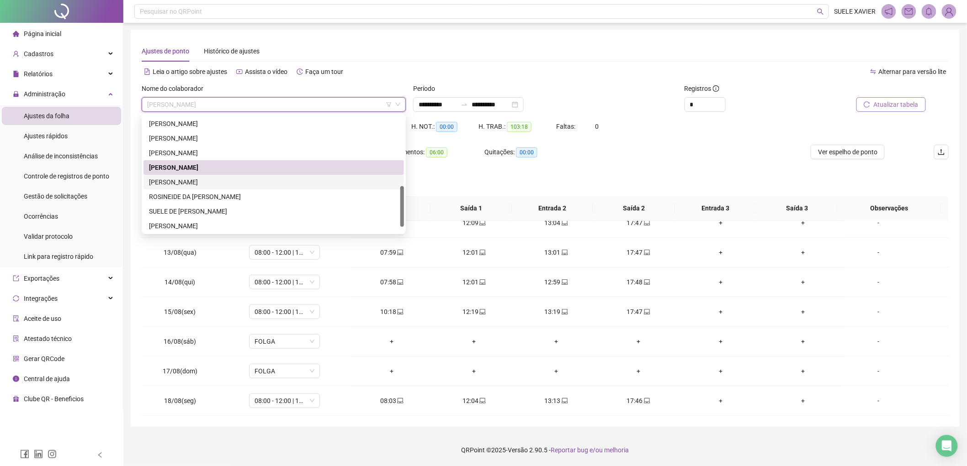
click at [192, 181] on div "[PERSON_NAME]" at bounding box center [273, 182] width 249 height 10
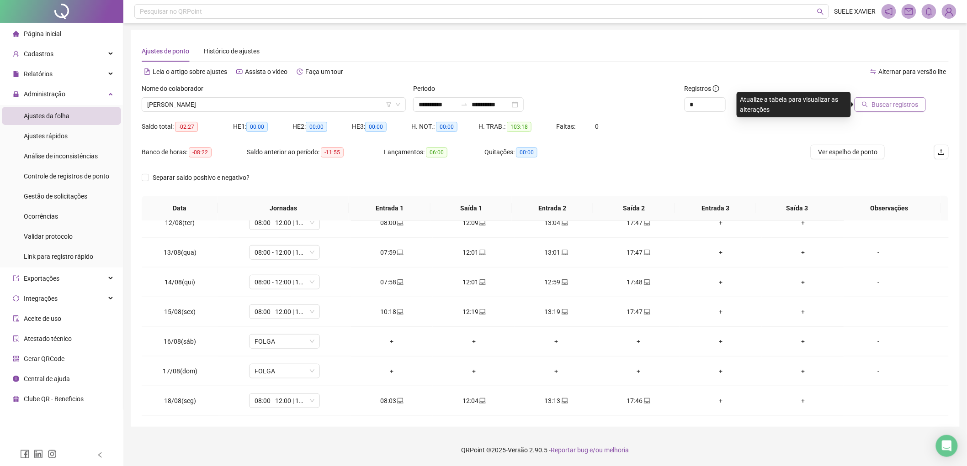
click at [903, 99] on button "Buscar registros" at bounding box center [889, 104] width 71 height 15
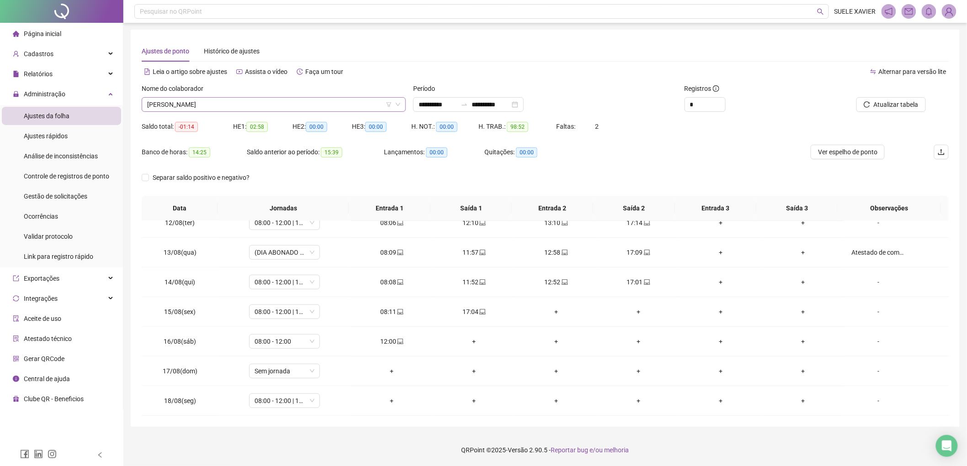
click at [282, 100] on span "[PERSON_NAME]" at bounding box center [273, 105] width 253 height 14
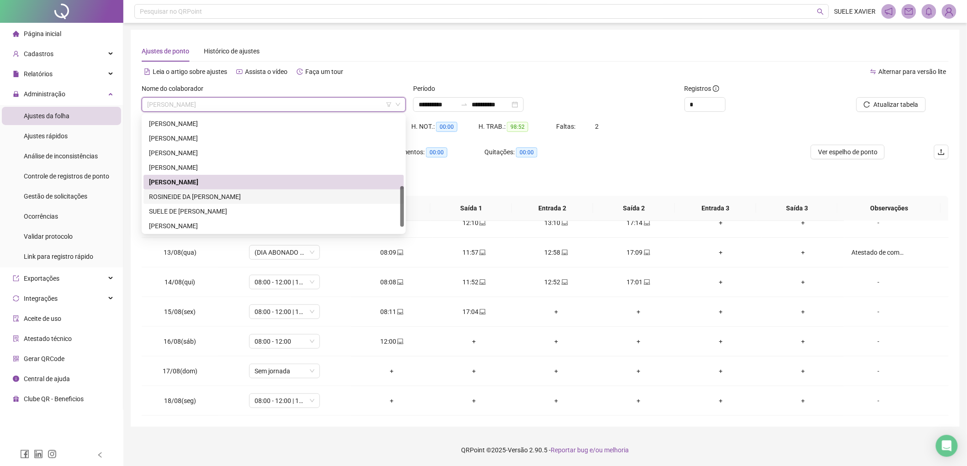
click at [210, 196] on div "ROSINEIDE DA [PERSON_NAME]" at bounding box center [273, 197] width 249 height 10
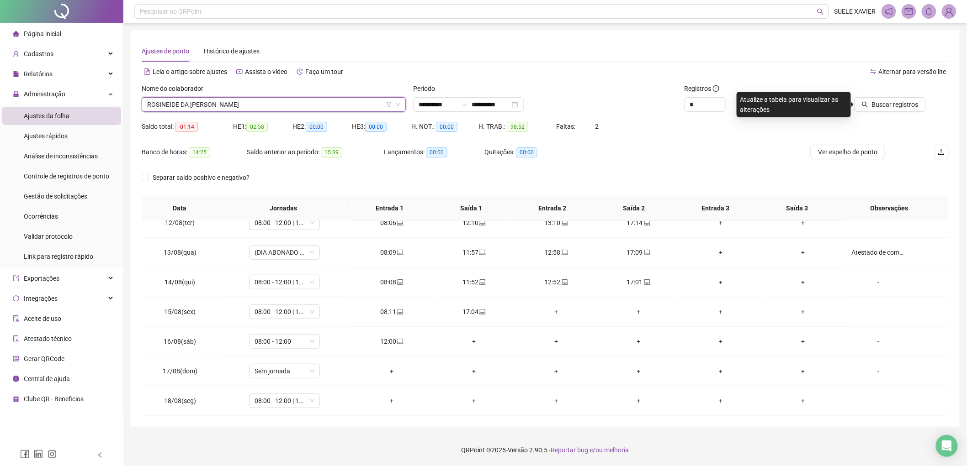
click at [308, 99] on span "ROSINEIDE DA [PERSON_NAME]" at bounding box center [273, 105] width 253 height 14
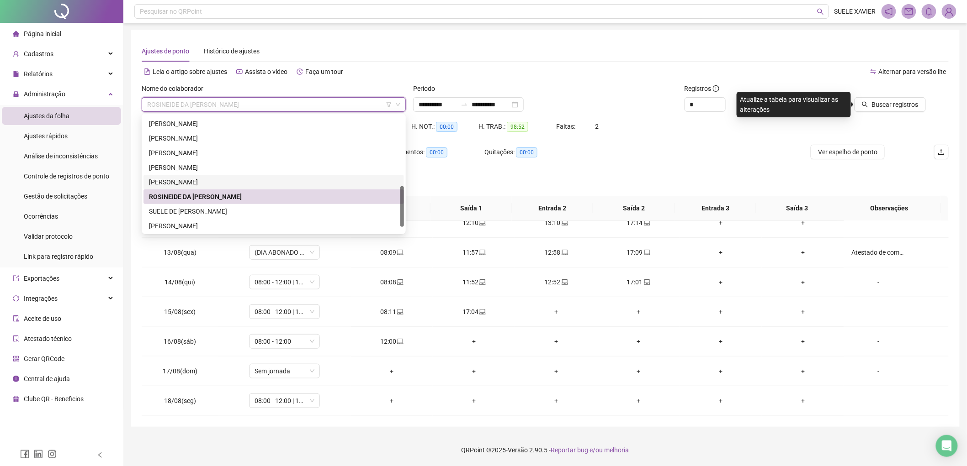
drag, startPoint x: 232, startPoint y: 179, endPoint x: 278, endPoint y: 179, distance: 46.1
click at [232, 178] on div "[PERSON_NAME]" at bounding box center [273, 182] width 249 height 10
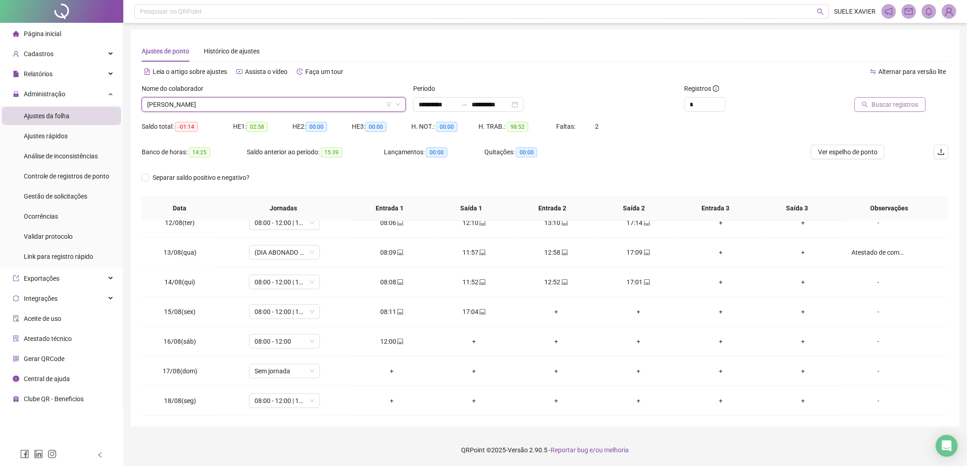
click at [899, 97] on div "Buscar registros" at bounding box center [873, 98] width 106 height 28
click at [306, 403] on span "08:00 - 12:00 | 13:00 - 17:00" at bounding box center [284, 401] width 60 height 14
click at [300, 351] on div "Folga compensatória" at bounding box center [298, 353] width 77 height 10
click at [323, 375] on span "Sim" at bounding box center [326, 377] width 11 height 10
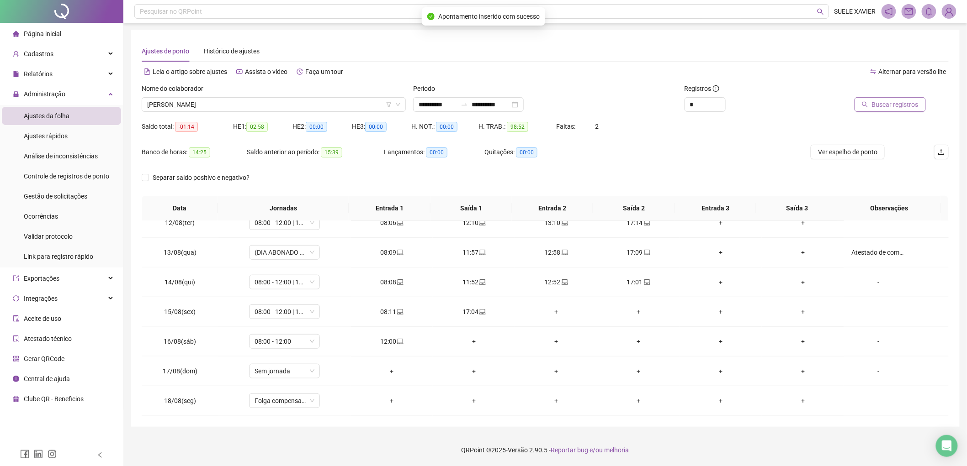
click at [887, 102] on span "Buscar registros" at bounding box center [895, 105] width 47 height 10
click at [391, 341] on div "12:00" at bounding box center [392, 342] width 68 height 10
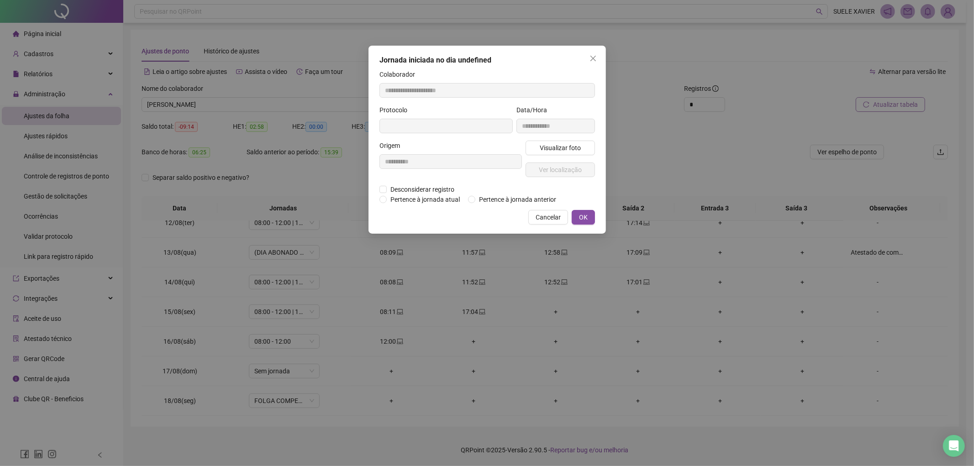
type input "**********"
click at [594, 57] on icon "close" at bounding box center [593, 58] width 7 height 7
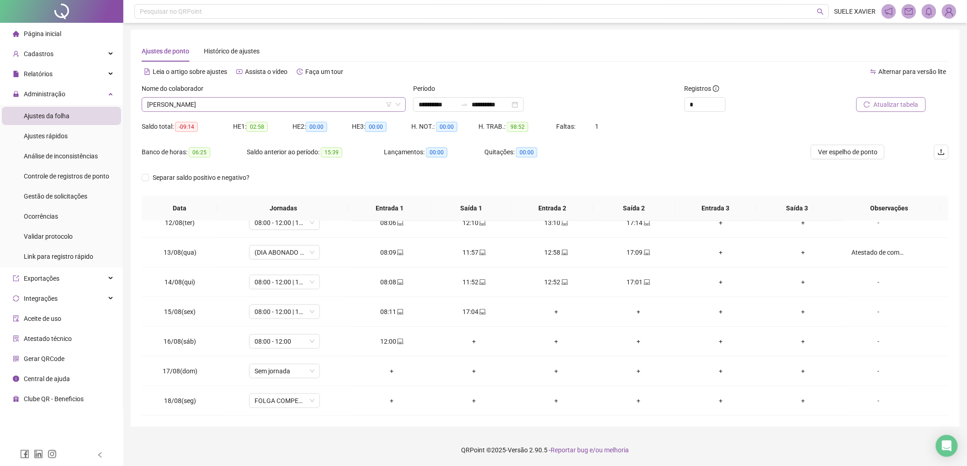
click at [254, 101] on span "[PERSON_NAME]" at bounding box center [273, 105] width 253 height 14
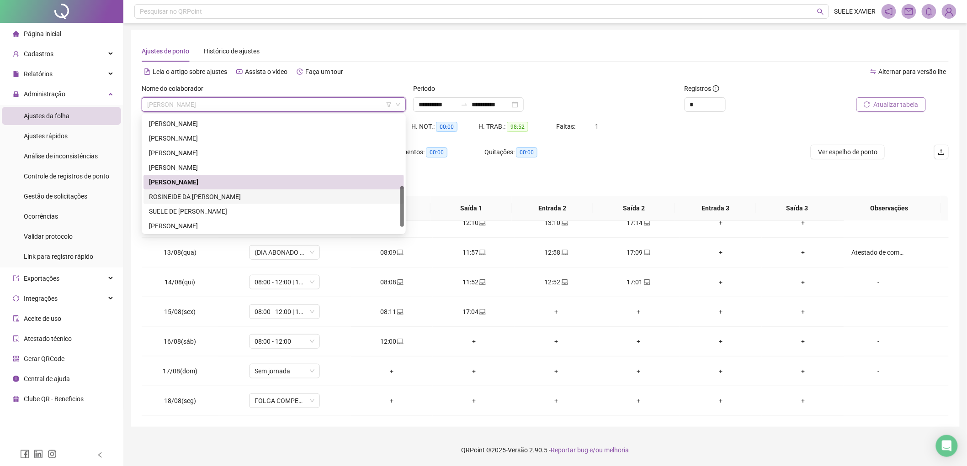
click at [225, 190] on div "ROSINEIDE DA [PERSON_NAME]" at bounding box center [273, 197] width 260 height 15
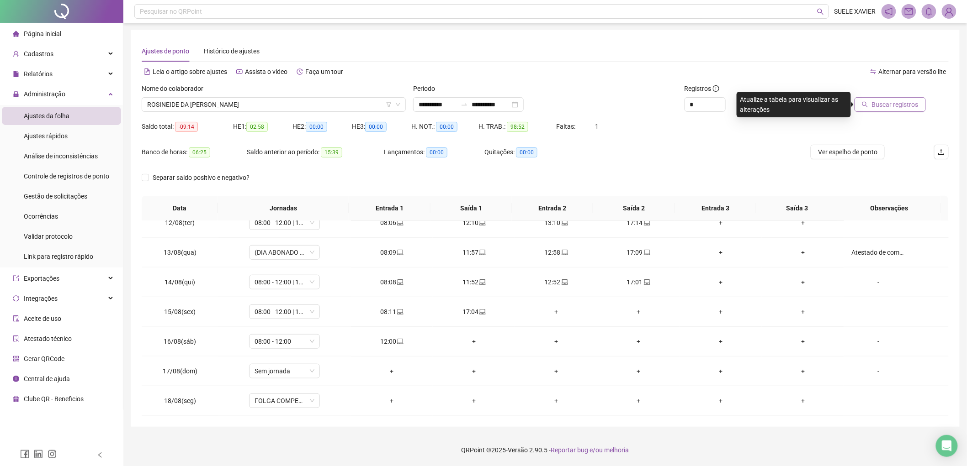
click at [895, 102] on span "Buscar registros" at bounding box center [895, 105] width 47 height 10
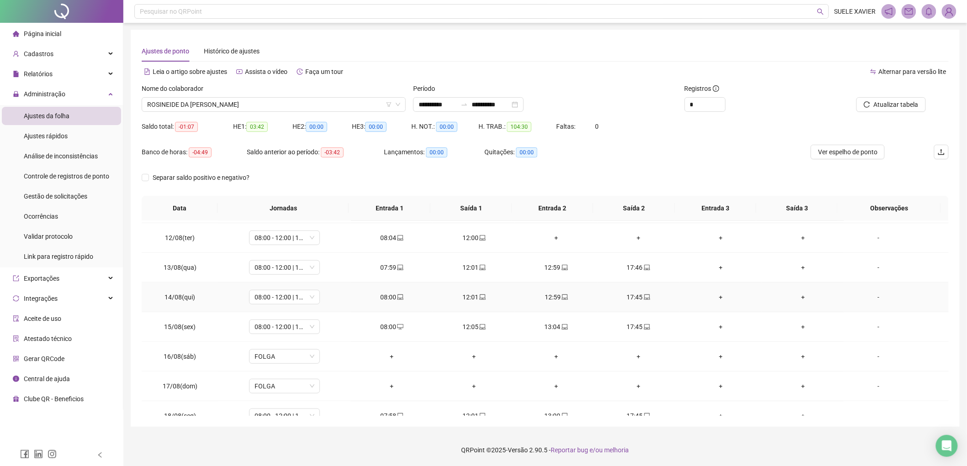
scroll to position [340, 0]
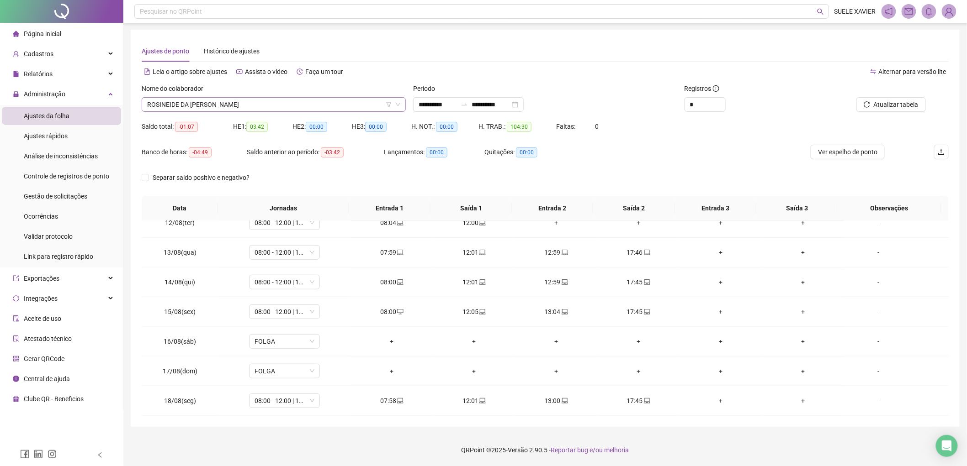
click at [275, 102] on span "ROSINEIDE DA [PERSON_NAME]" at bounding box center [273, 105] width 253 height 14
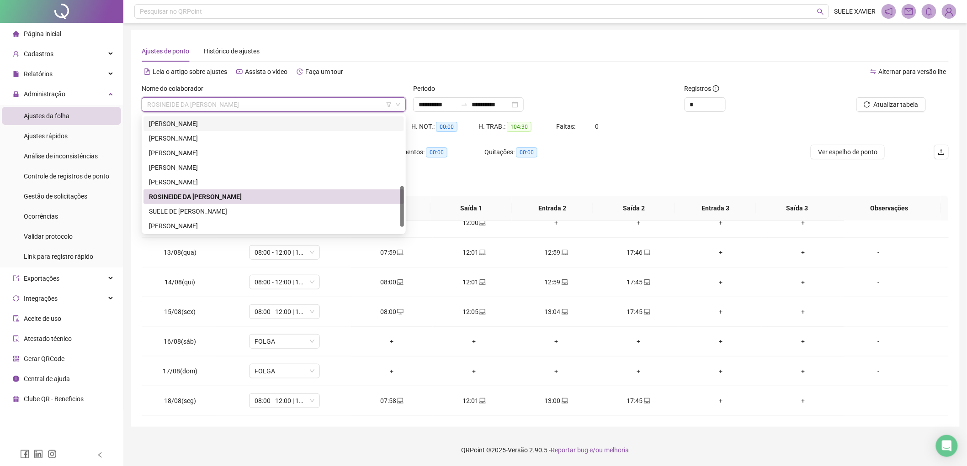
click at [494, 179] on div "Separar saldo positivo e negativo?" at bounding box center [545, 183] width 807 height 26
click at [307, 99] on span "ROSINEIDE DA [PERSON_NAME]" at bounding box center [273, 105] width 253 height 14
click at [197, 224] on div "[PERSON_NAME]" at bounding box center [273, 226] width 249 height 10
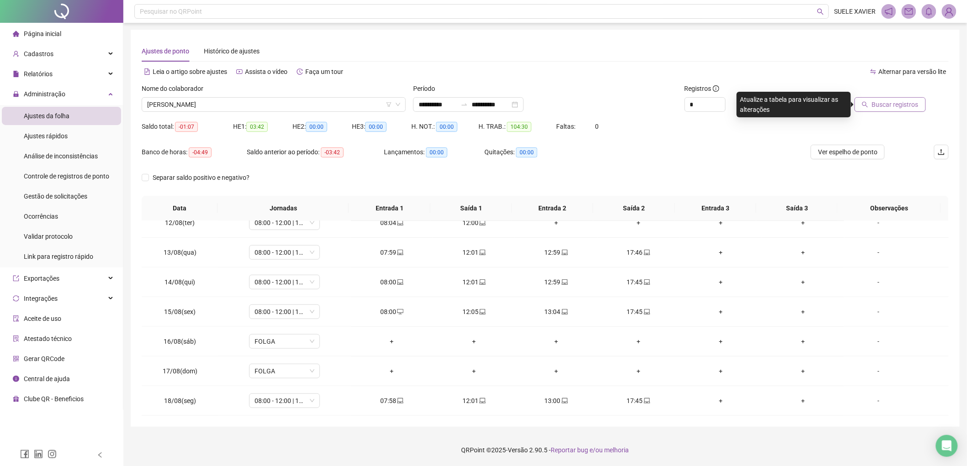
drag, startPoint x: 910, startPoint y: 90, endPoint x: 897, endPoint y: 108, distance: 21.8
click at [910, 92] on div at bounding box center [873, 91] width 106 height 14
click at [897, 108] on span "Buscar registros" at bounding box center [895, 105] width 47 height 10
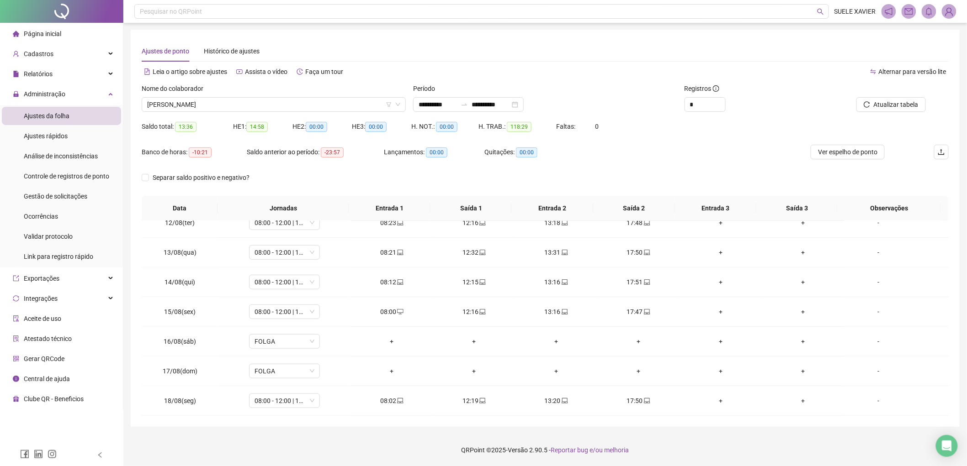
drag, startPoint x: 261, startPoint y: 101, endPoint x: 232, endPoint y: 127, distance: 38.8
click at [260, 101] on span "[PERSON_NAME]" at bounding box center [273, 105] width 253 height 14
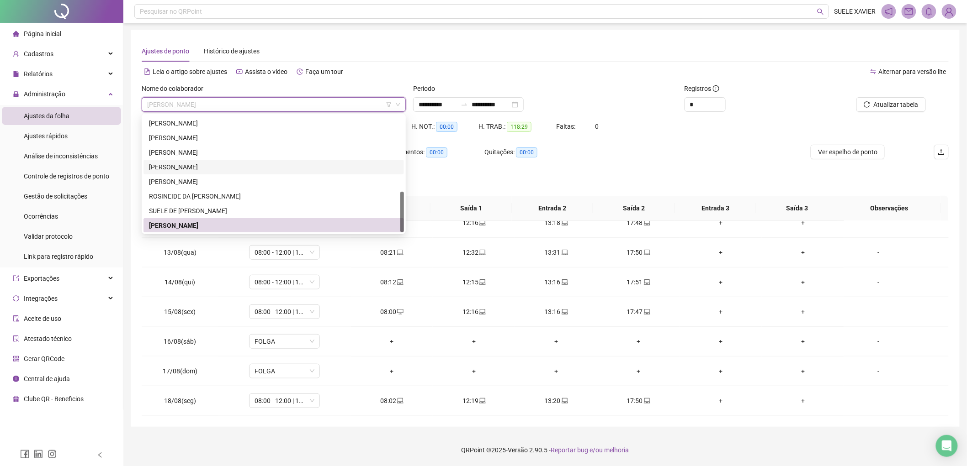
scroll to position [219, 0]
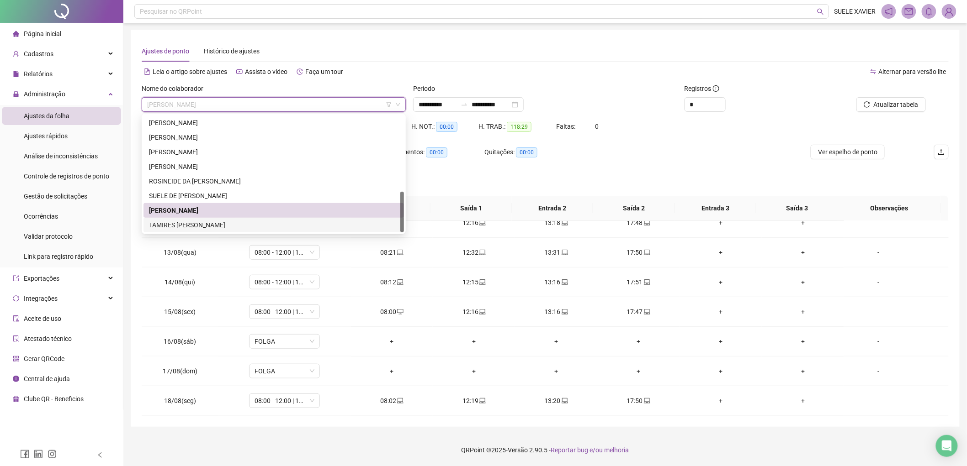
drag, startPoint x: 198, startPoint y: 221, endPoint x: 229, endPoint y: 216, distance: 31.5
click at [198, 222] on div "TAMIRES [PERSON_NAME]" at bounding box center [273, 225] width 249 height 10
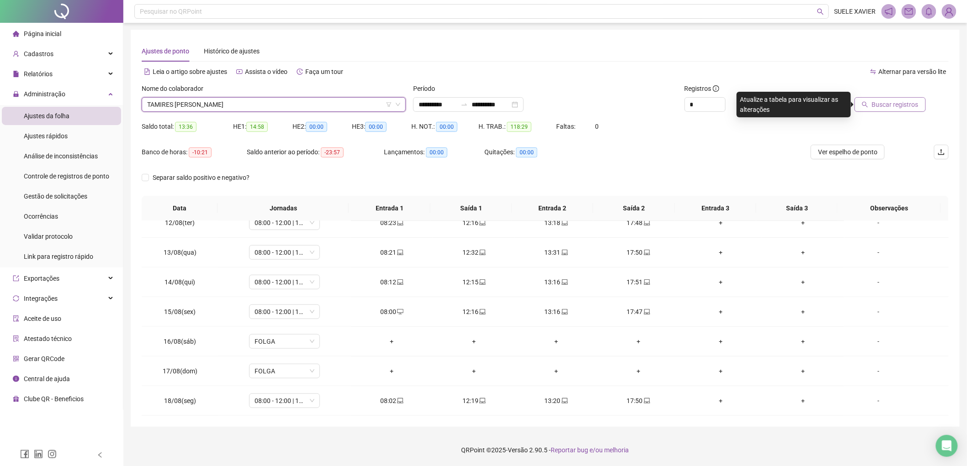
click at [891, 102] on span "Buscar registros" at bounding box center [895, 105] width 47 height 10
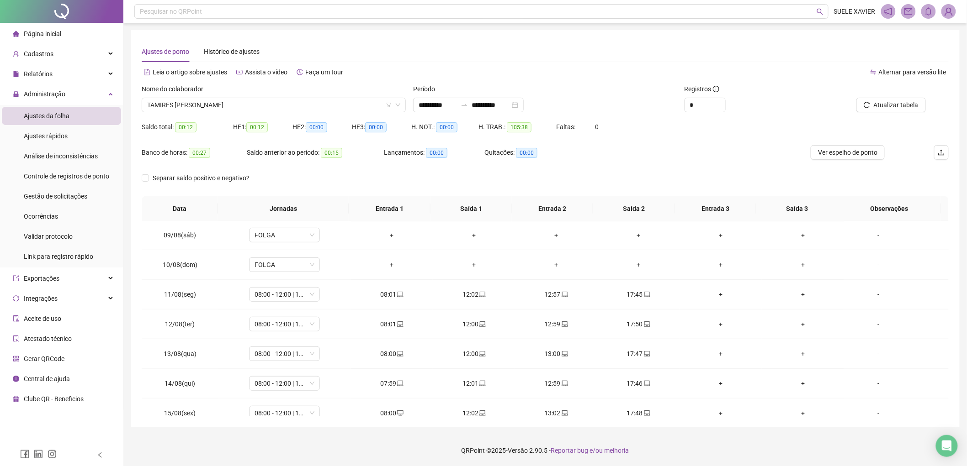
scroll to position [0, 0]
click at [70, 194] on span "Gestão de solicitações" at bounding box center [55, 196] width 63 height 7
